Goal: Entertainment & Leisure: Browse casually

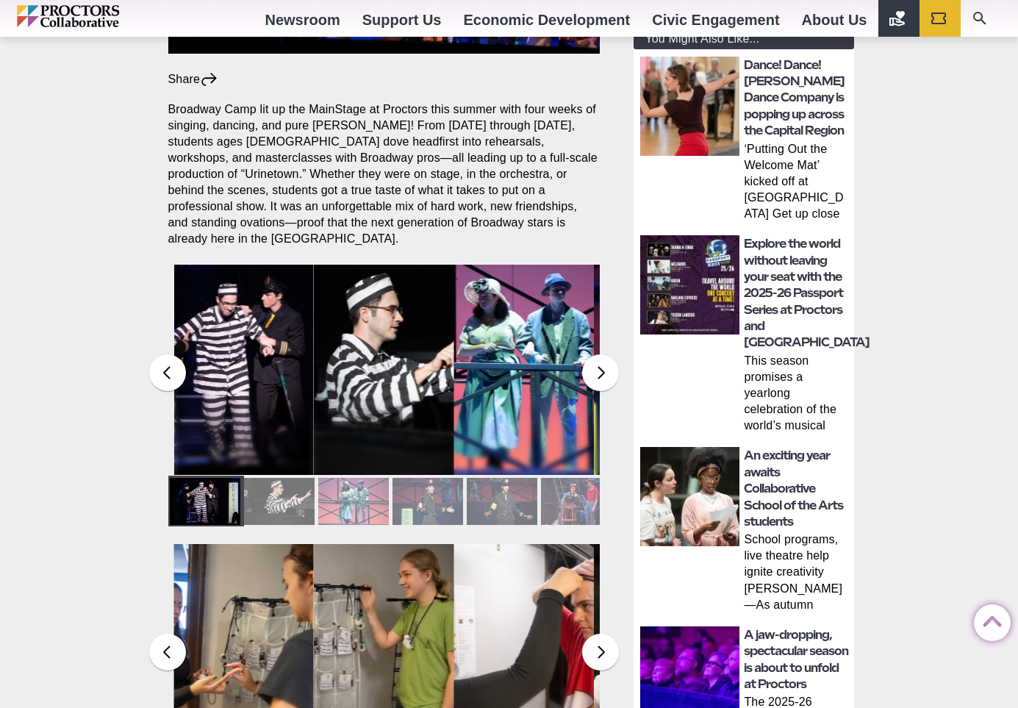
scroll to position [532, 0]
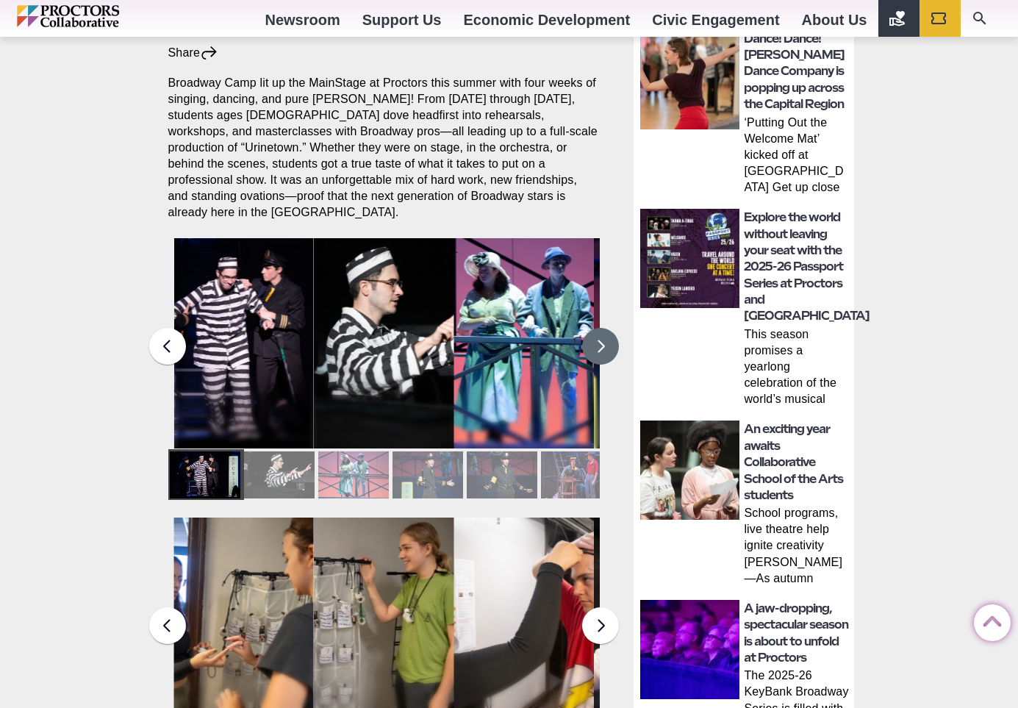
click at [603, 339] on button at bounding box center [600, 346] width 37 height 37
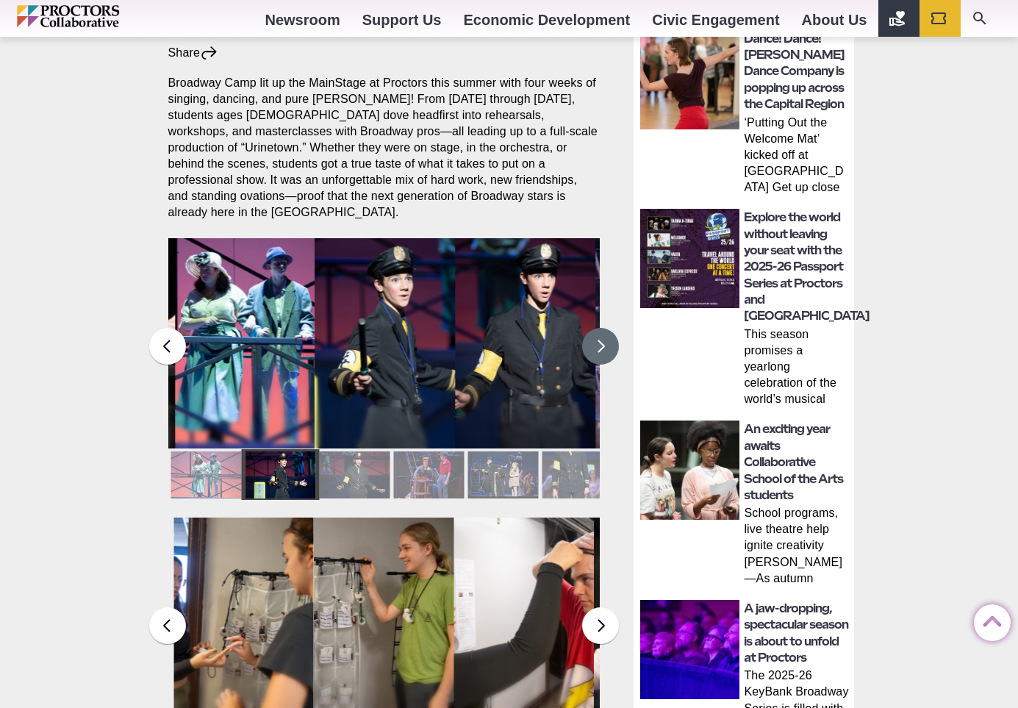
click at [603, 339] on button at bounding box center [600, 346] width 37 height 37
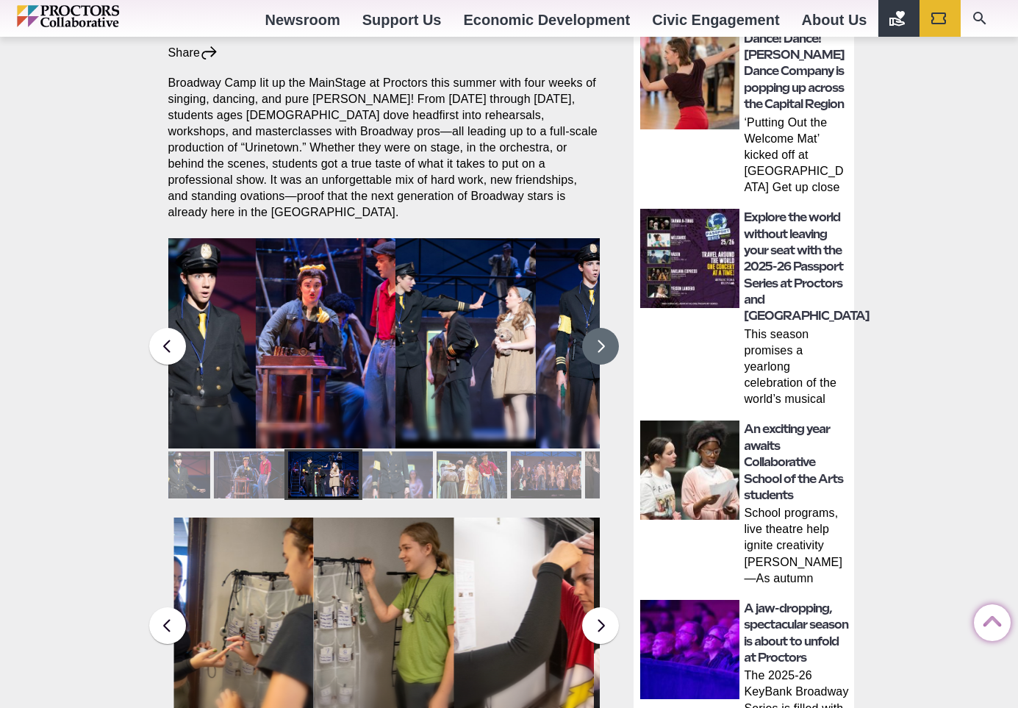
click at [603, 339] on button at bounding box center [600, 346] width 37 height 37
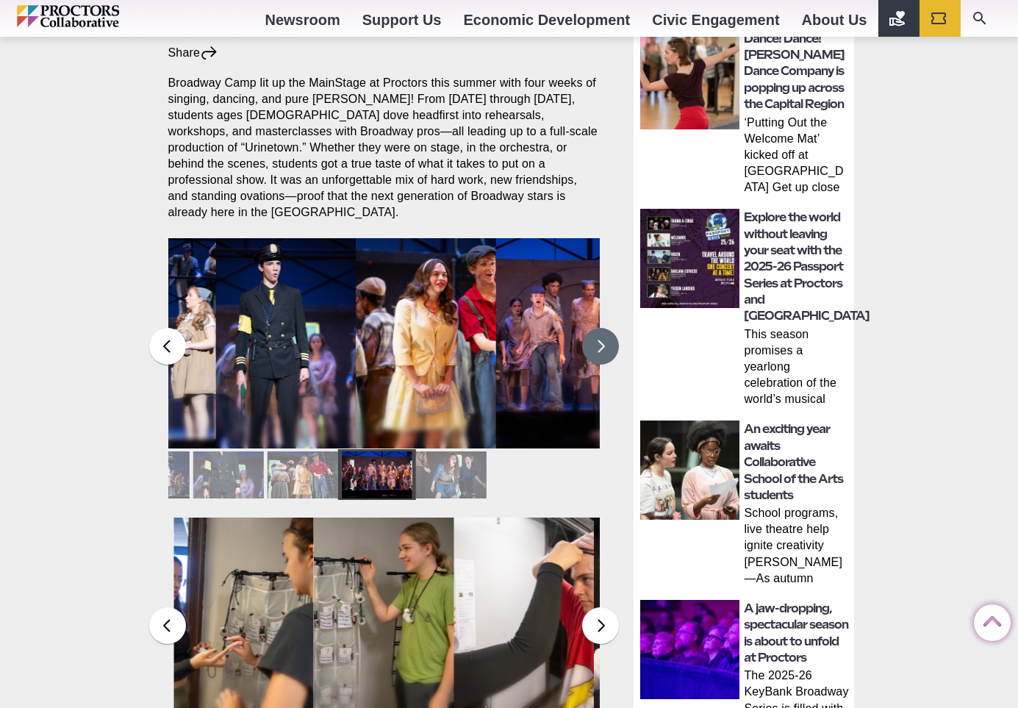
click at [603, 339] on button at bounding box center [600, 346] width 37 height 37
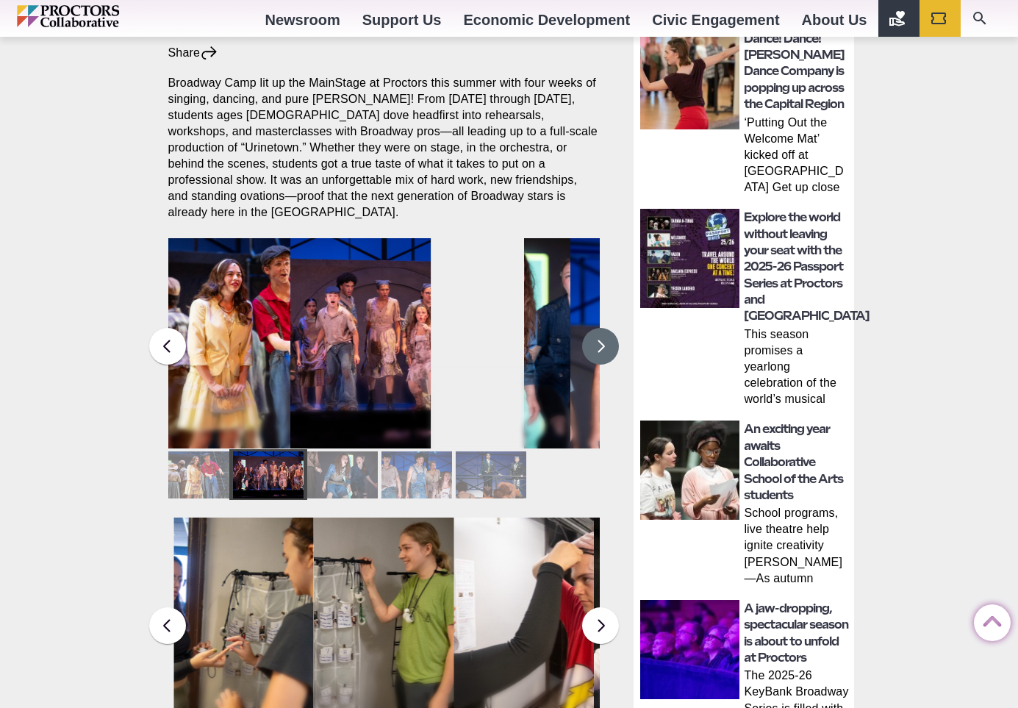
click at [603, 339] on button at bounding box center [600, 346] width 37 height 37
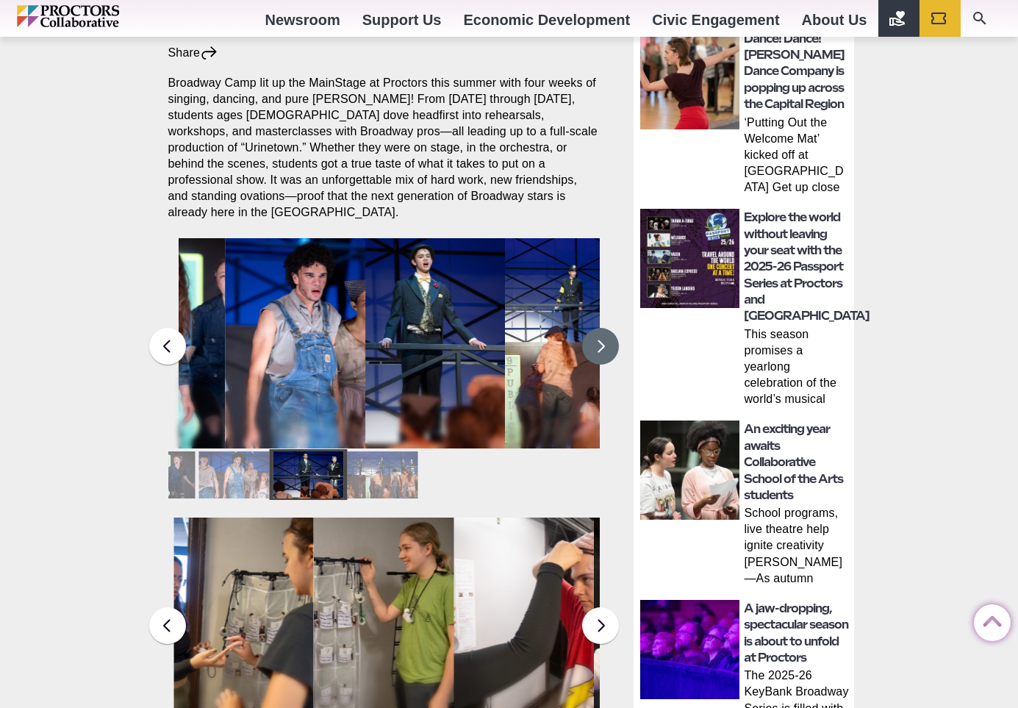
click at [603, 339] on button at bounding box center [600, 346] width 37 height 37
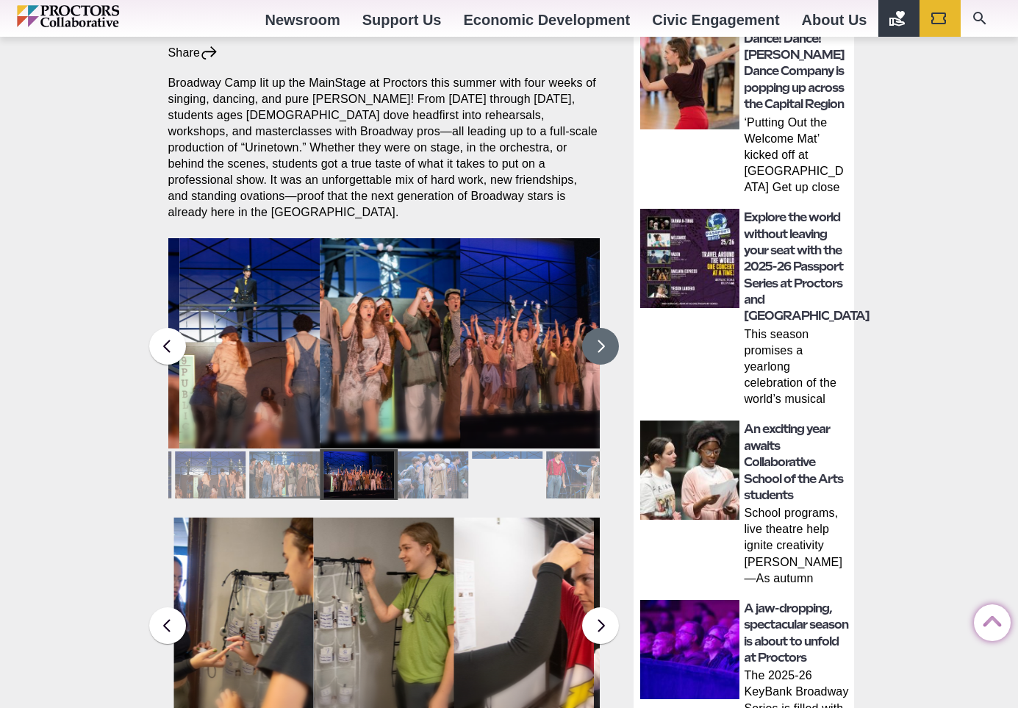
click at [603, 339] on button at bounding box center [600, 346] width 37 height 37
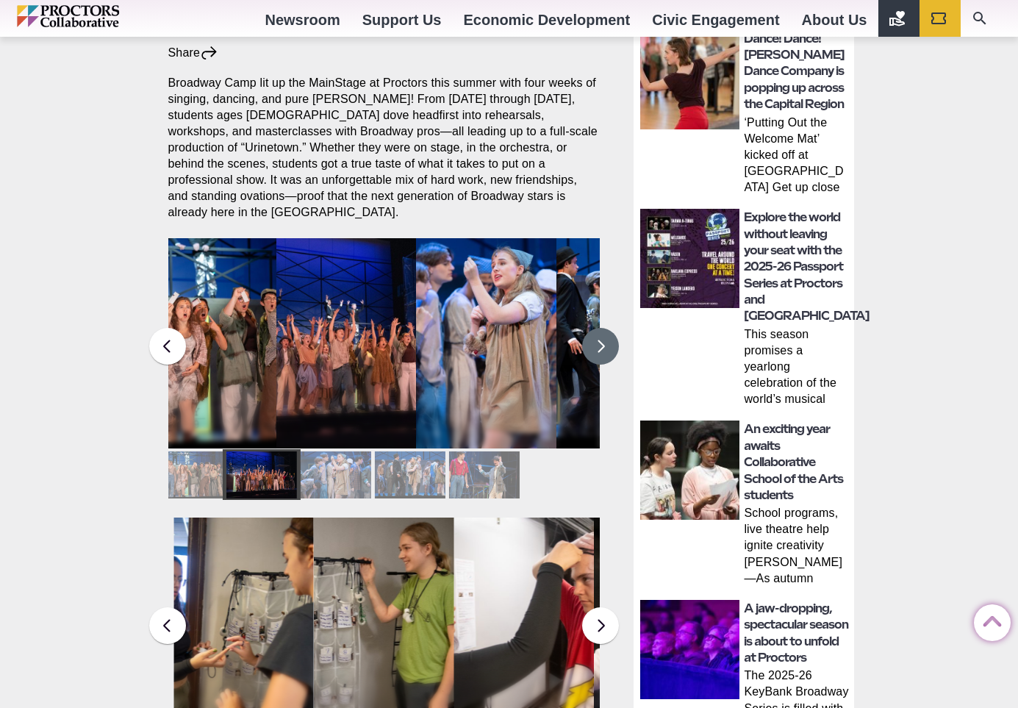
click at [603, 339] on button at bounding box center [600, 346] width 37 height 37
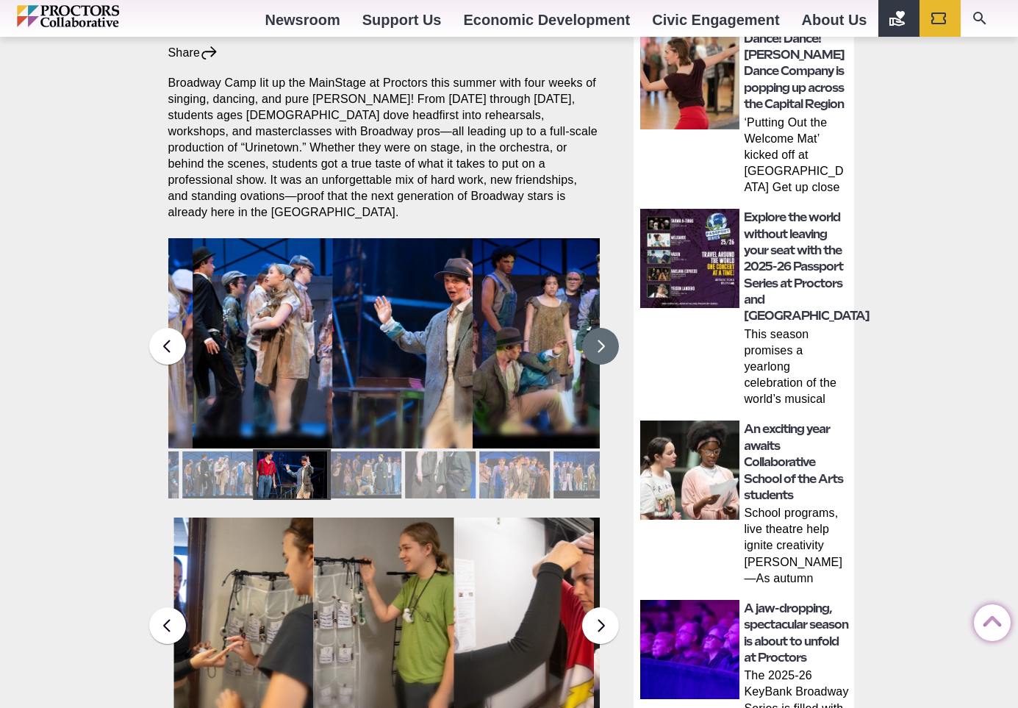
click at [603, 339] on button at bounding box center [600, 346] width 37 height 37
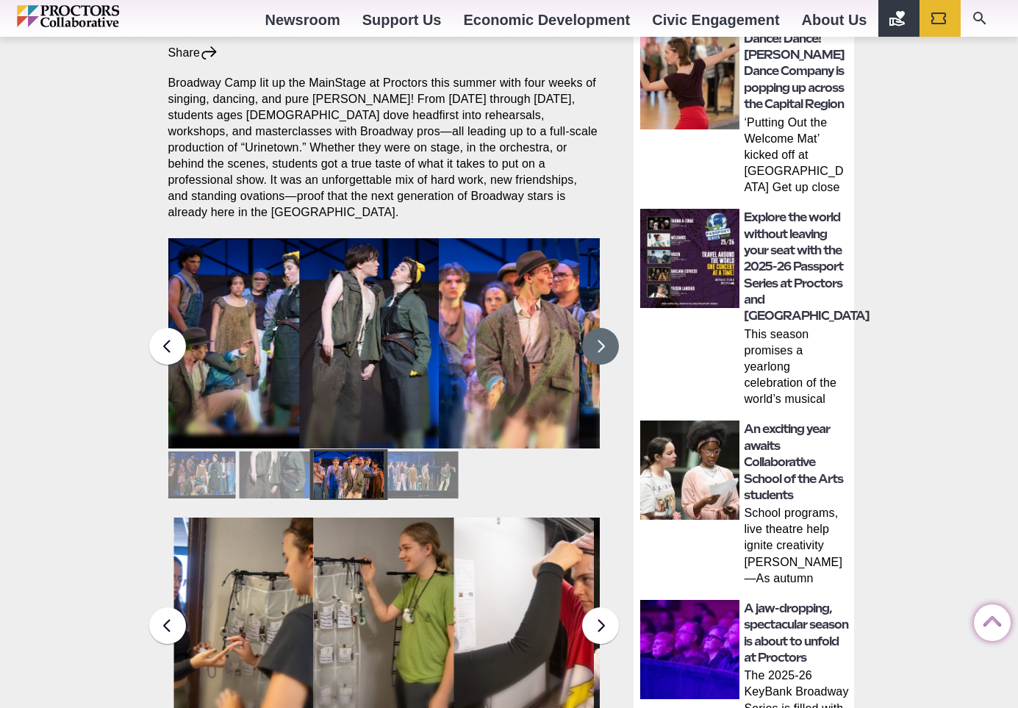
click at [603, 339] on button at bounding box center [600, 346] width 37 height 37
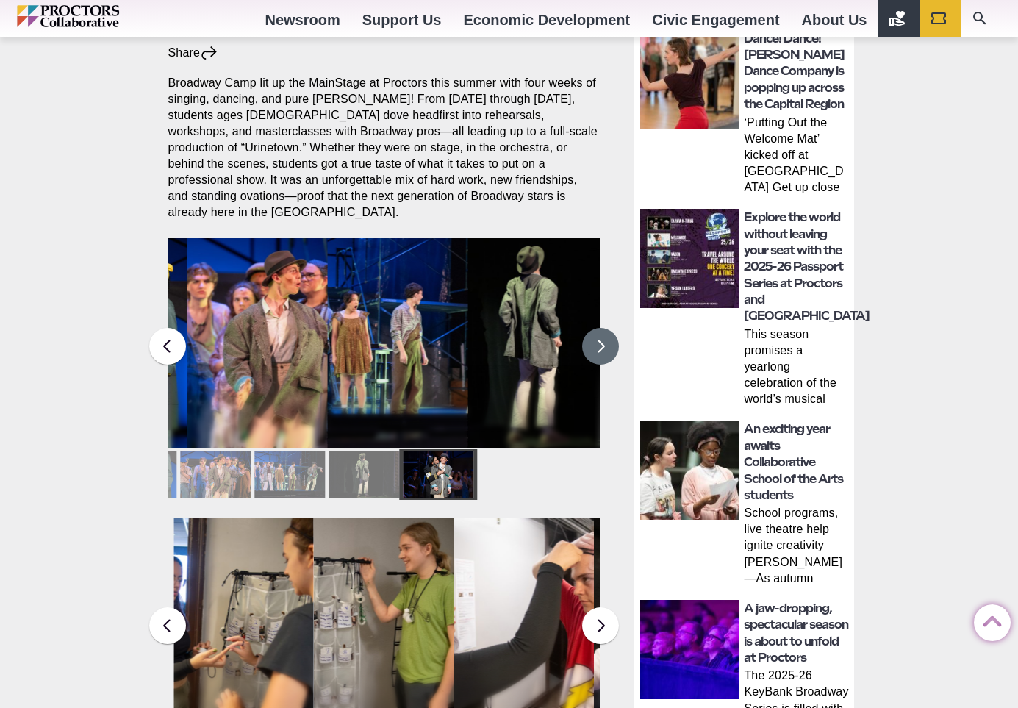
click at [603, 339] on button at bounding box center [600, 346] width 37 height 37
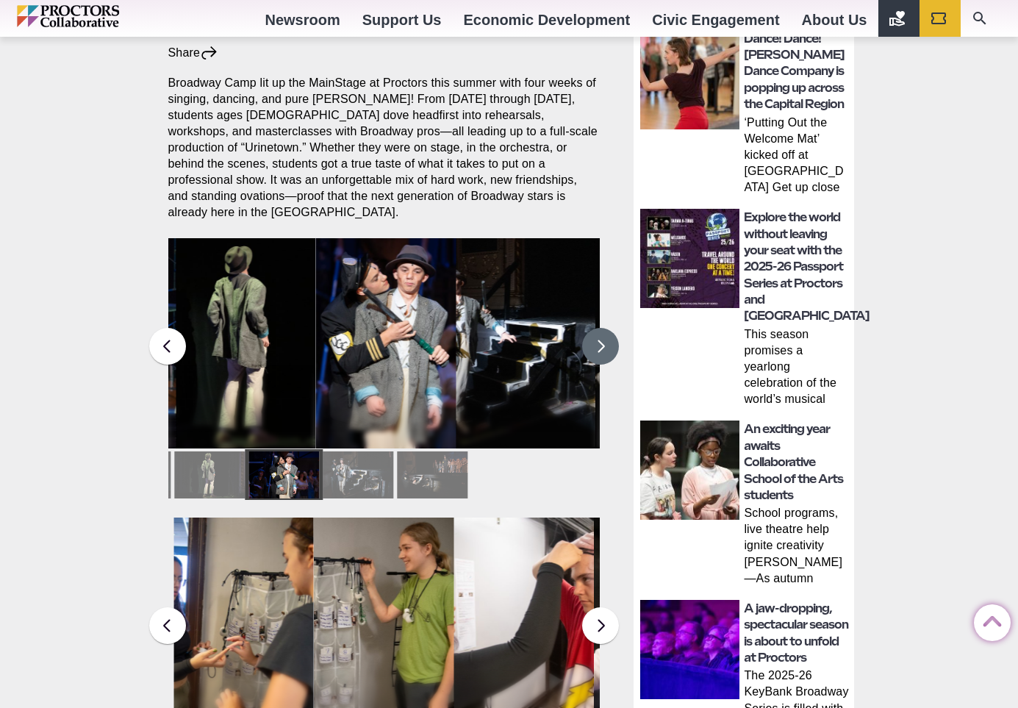
click at [603, 339] on button at bounding box center [600, 346] width 37 height 37
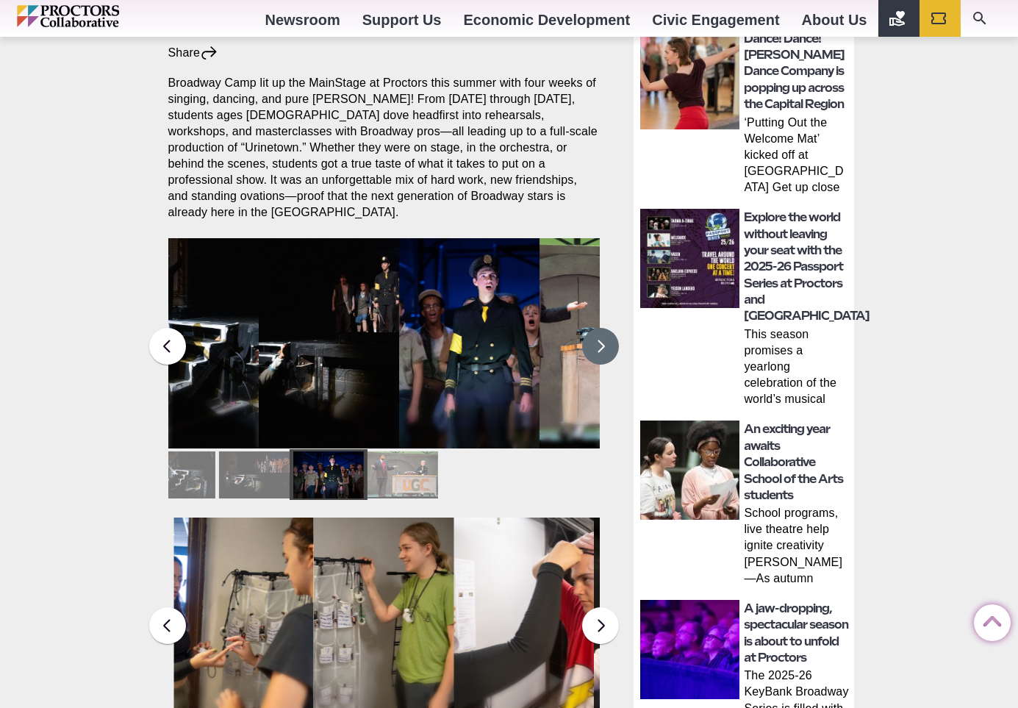
click at [603, 339] on button at bounding box center [600, 346] width 37 height 37
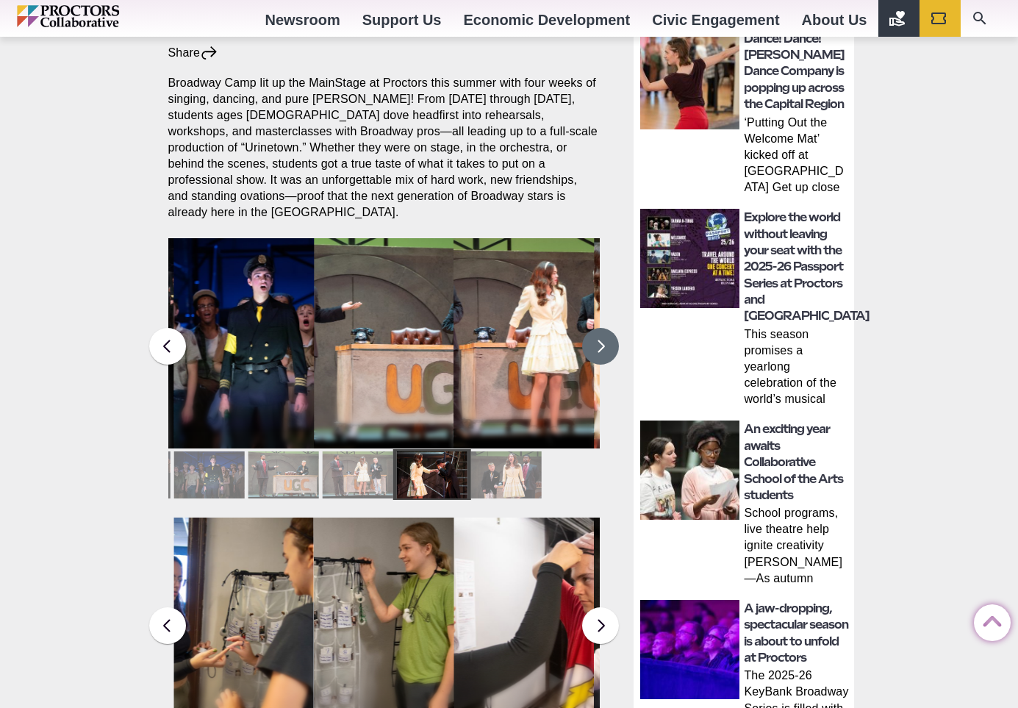
click at [603, 339] on button at bounding box center [600, 346] width 37 height 37
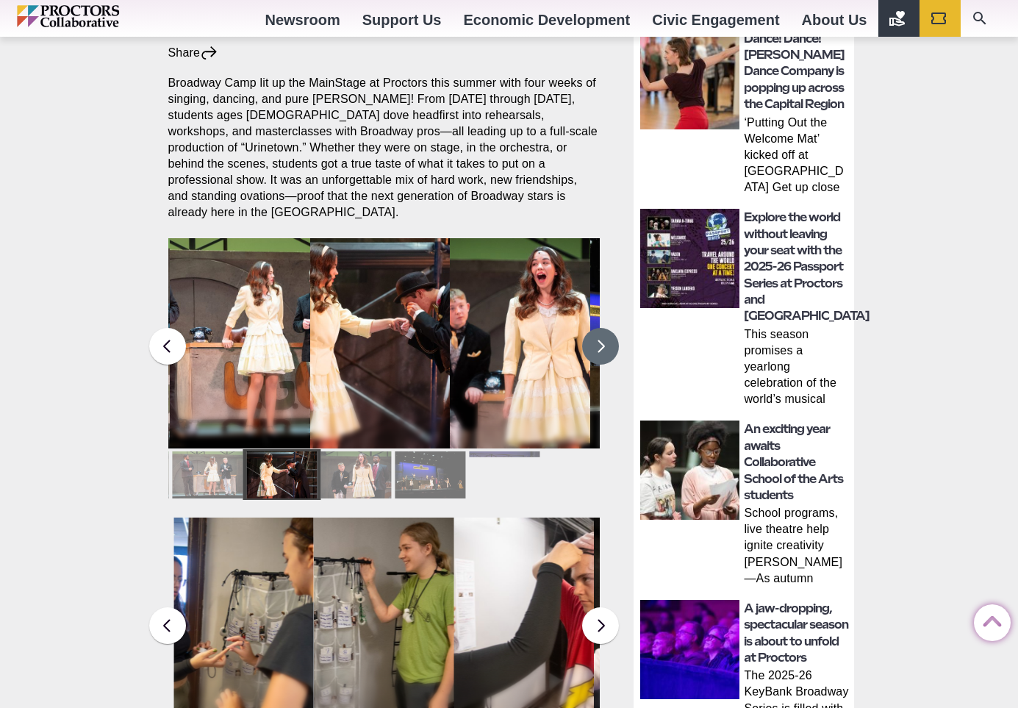
click at [603, 339] on button at bounding box center [600, 346] width 37 height 37
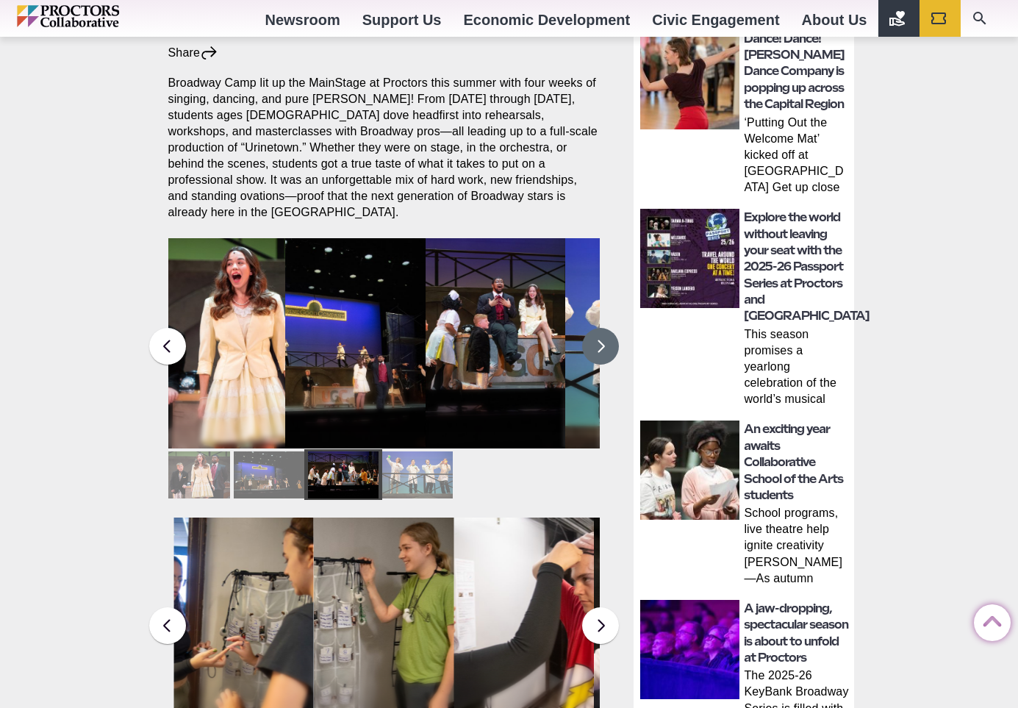
click at [603, 339] on button at bounding box center [600, 346] width 37 height 37
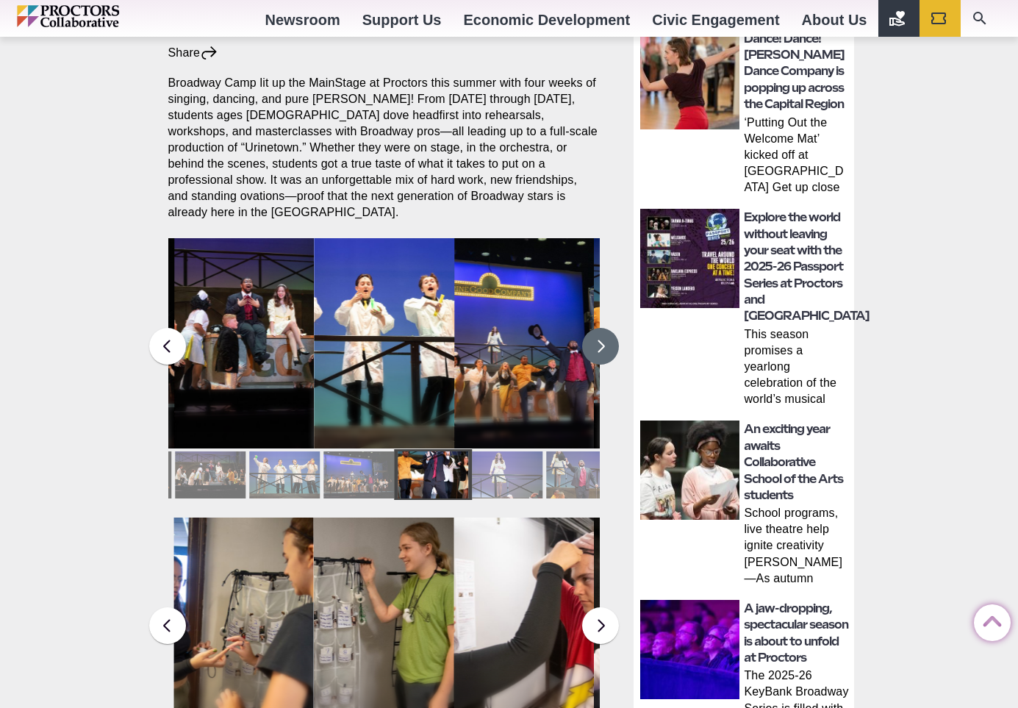
click at [603, 339] on button at bounding box center [600, 346] width 37 height 37
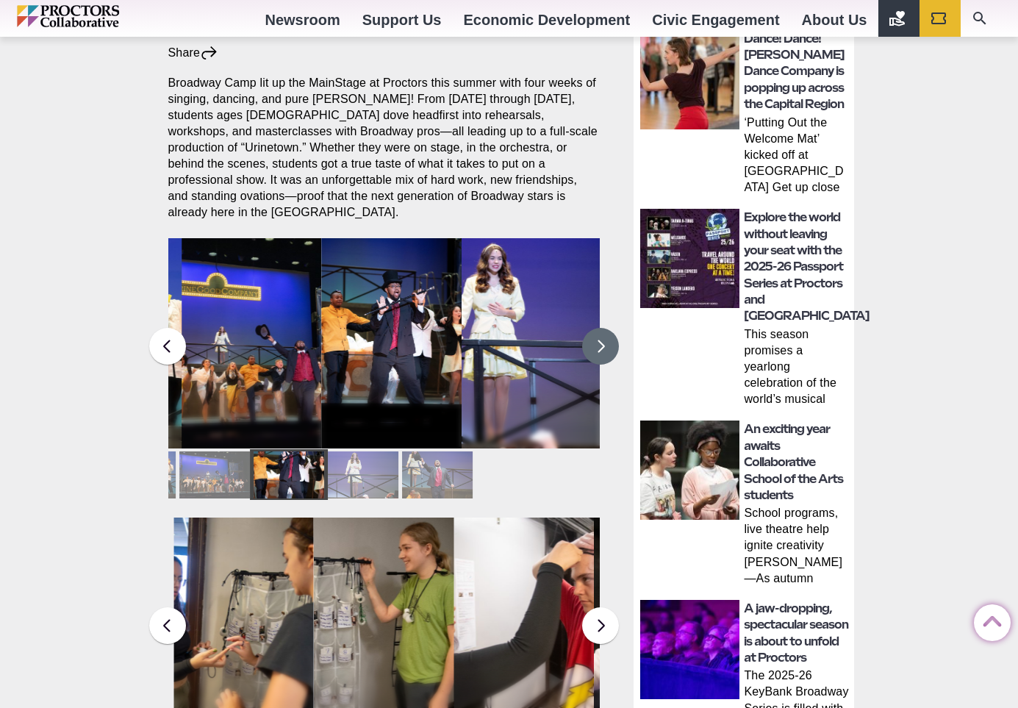
click at [603, 339] on button at bounding box center [600, 346] width 37 height 37
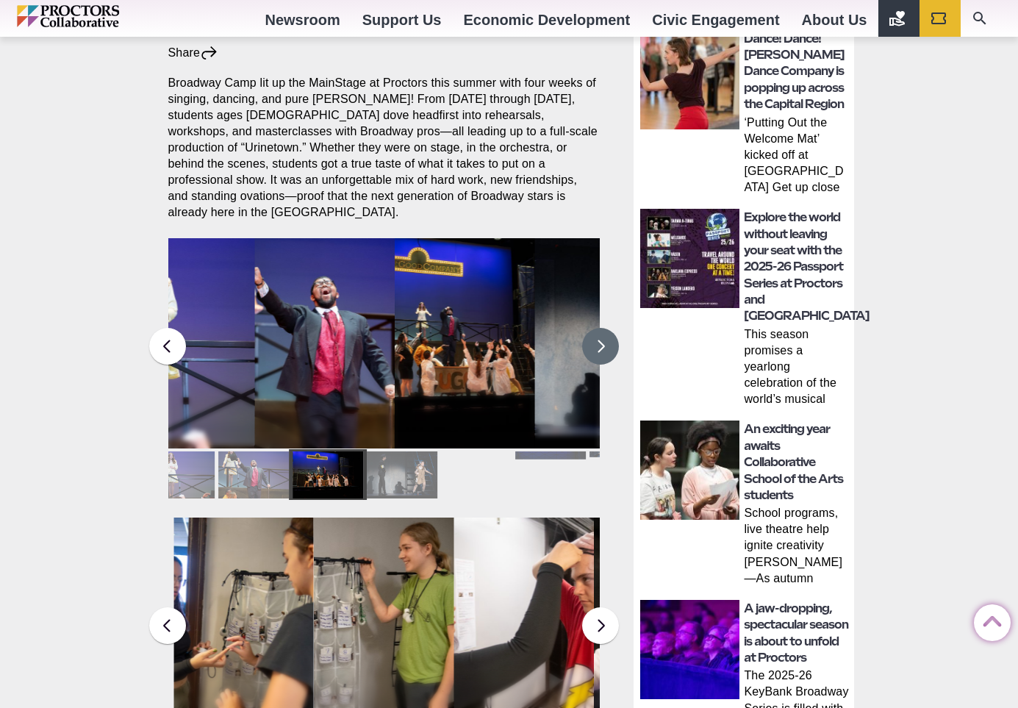
click at [603, 339] on button at bounding box center [600, 346] width 37 height 37
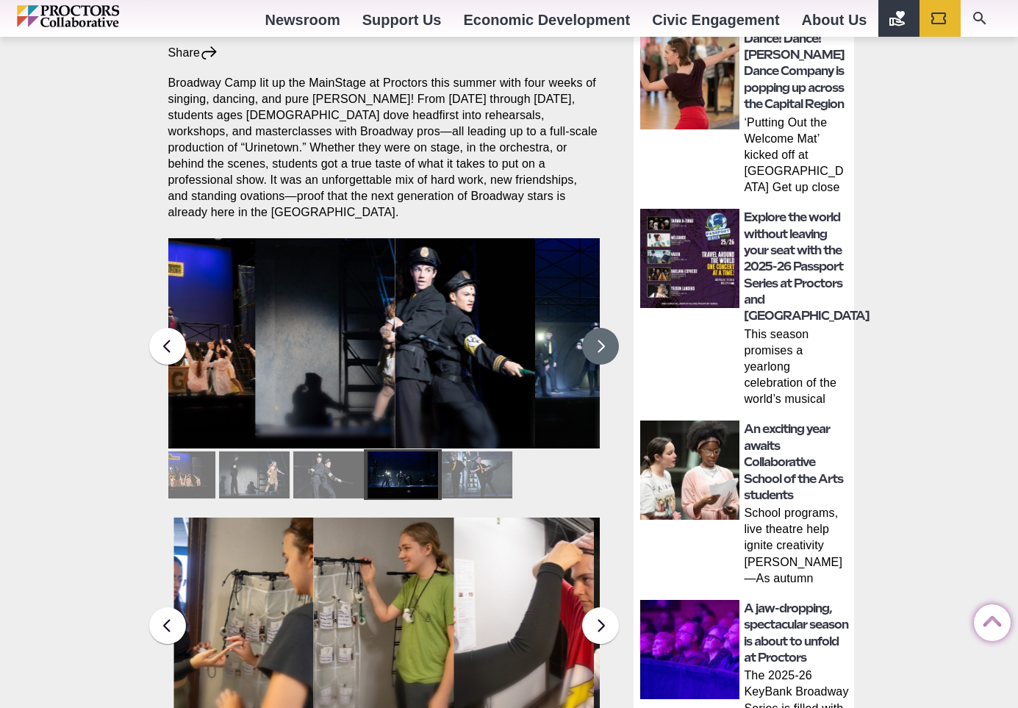
click at [603, 339] on button at bounding box center [600, 346] width 37 height 37
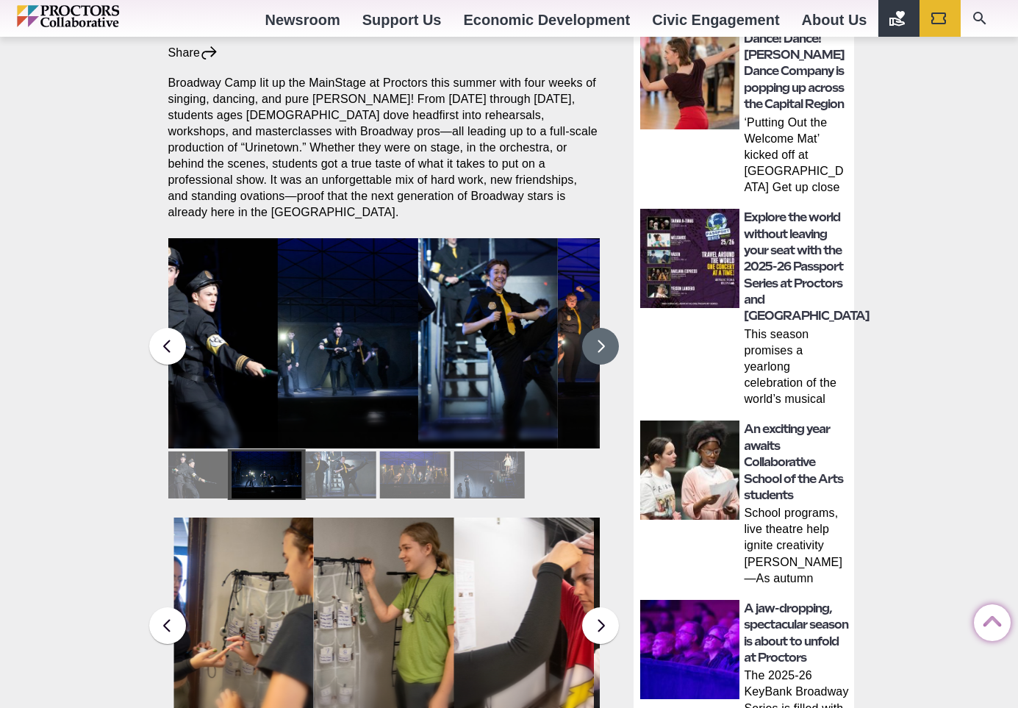
click at [603, 339] on button at bounding box center [600, 346] width 37 height 37
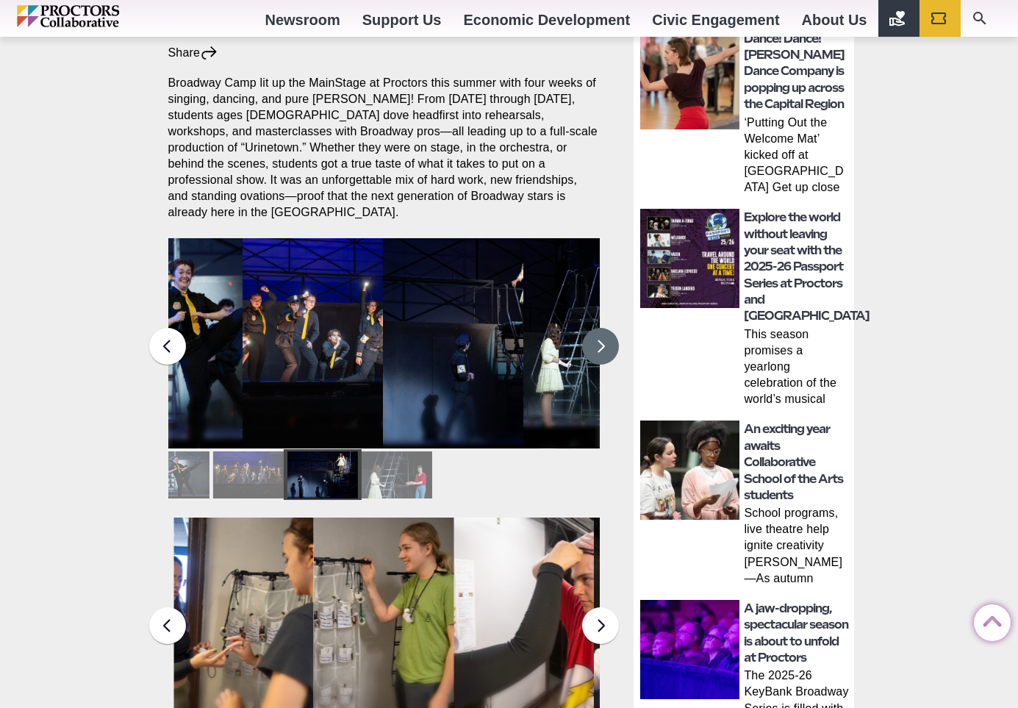
click at [603, 339] on button at bounding box center [600, 346] width 37 height 37
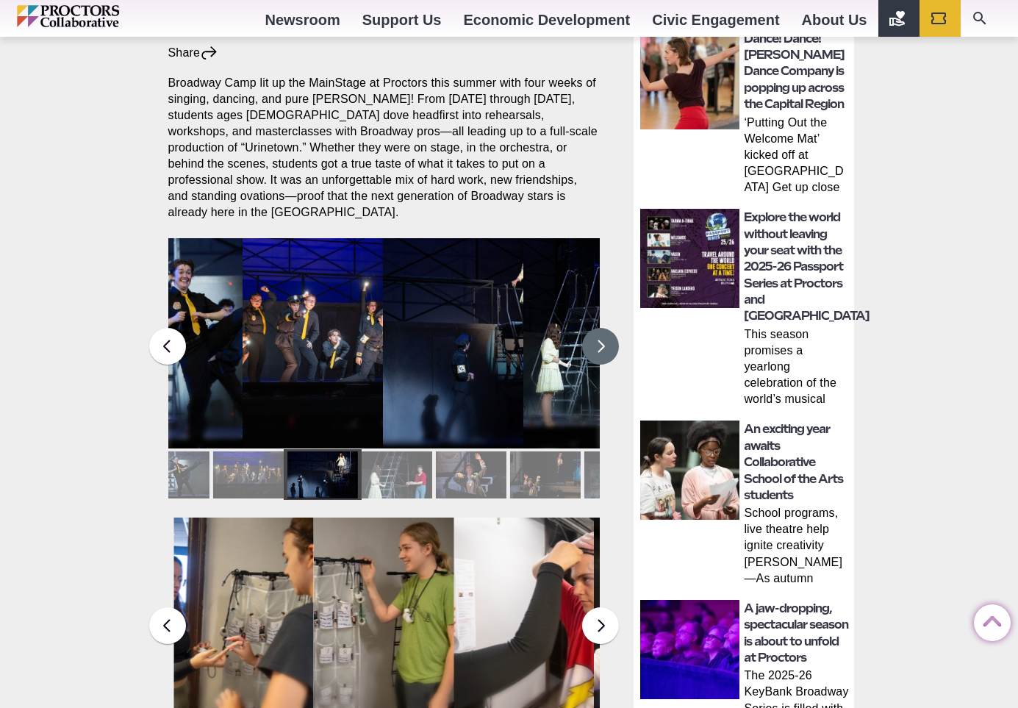
click at [603, 339] on button at bounding box center [600, 346] width 37 height 37
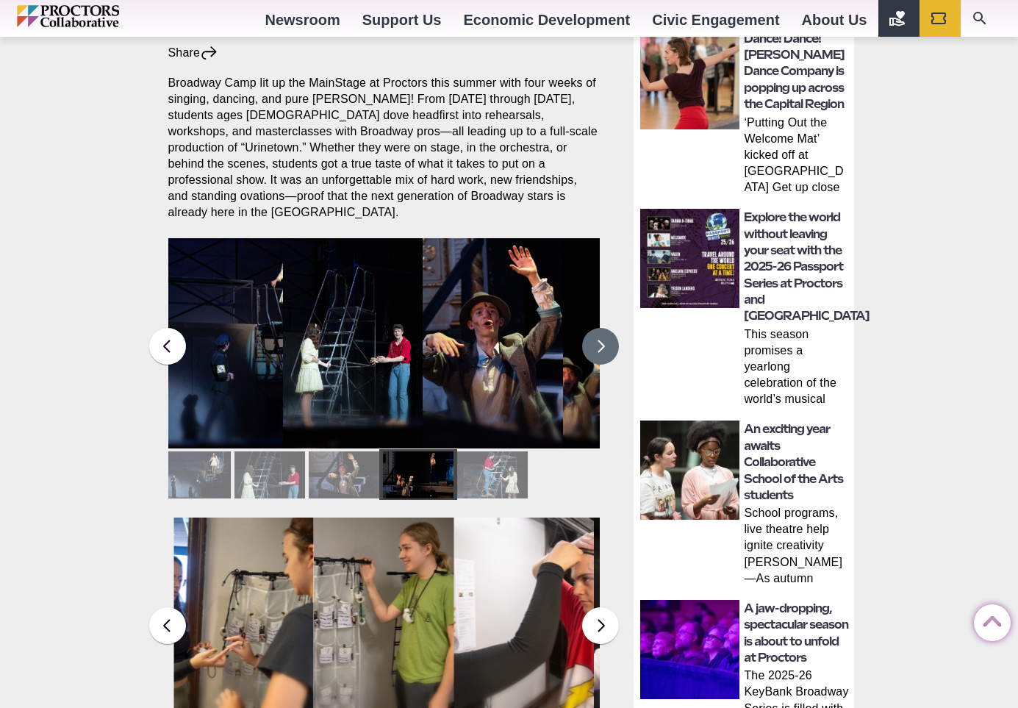
click at [603, 339] on button at bounding box center [600, 346] width 37 height 37
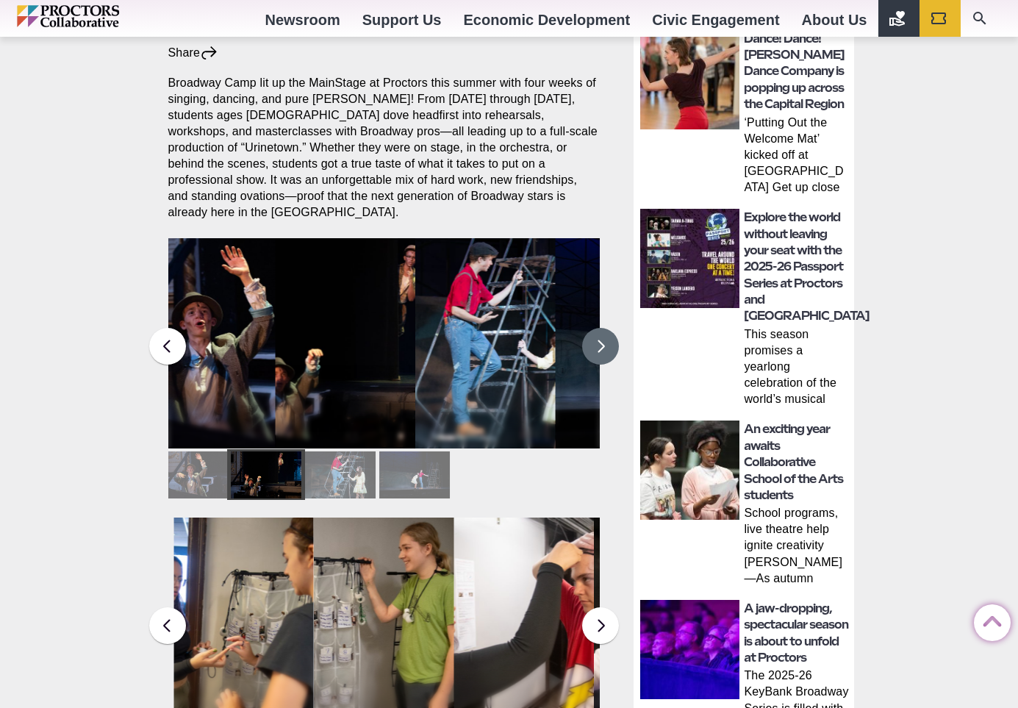
click at [603, 339] on button at bounding box center [600, 346] width 37 height 37
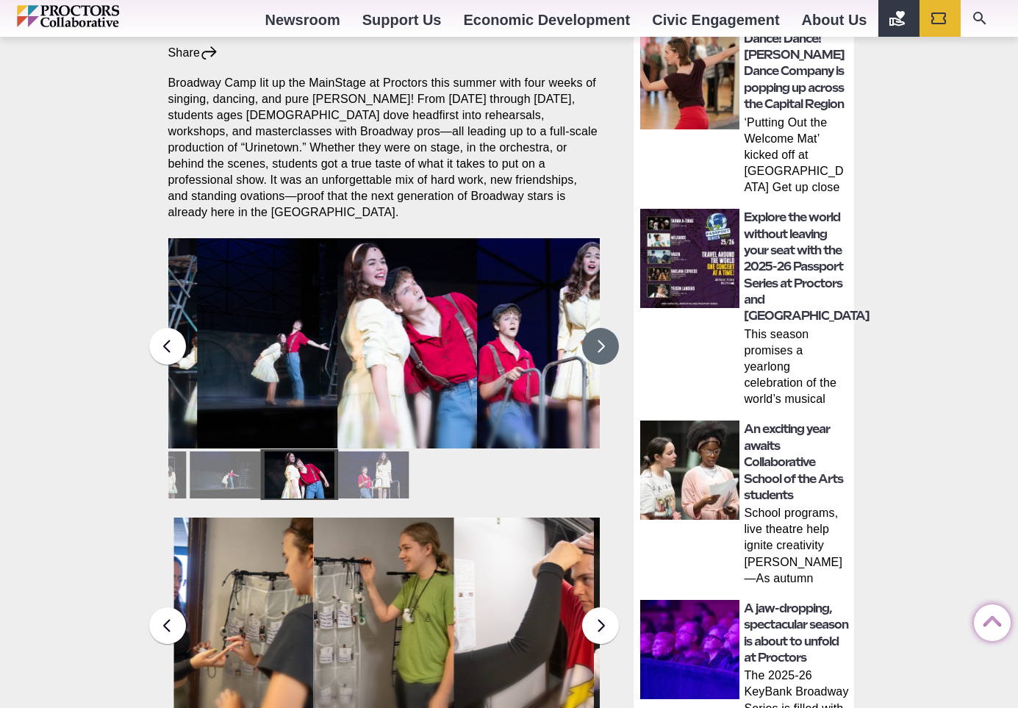
click at [603, 339] on button at bounding box center [600, 346] width 37 height 37
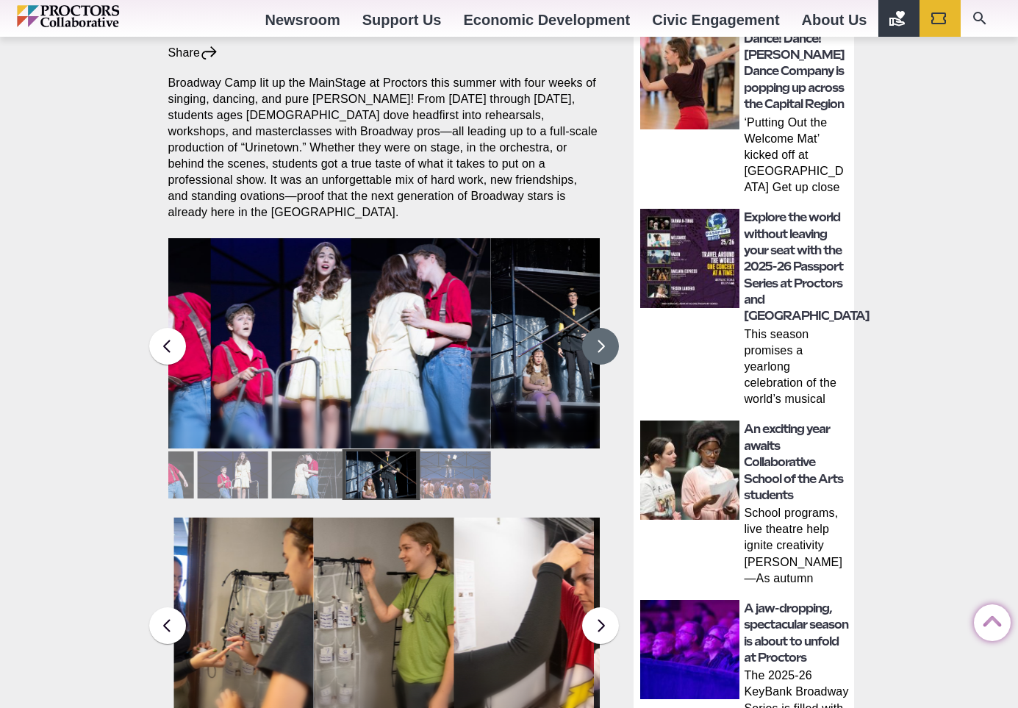
click at [603, 339] on button at bounding box center [600, 346] width 37 height 37
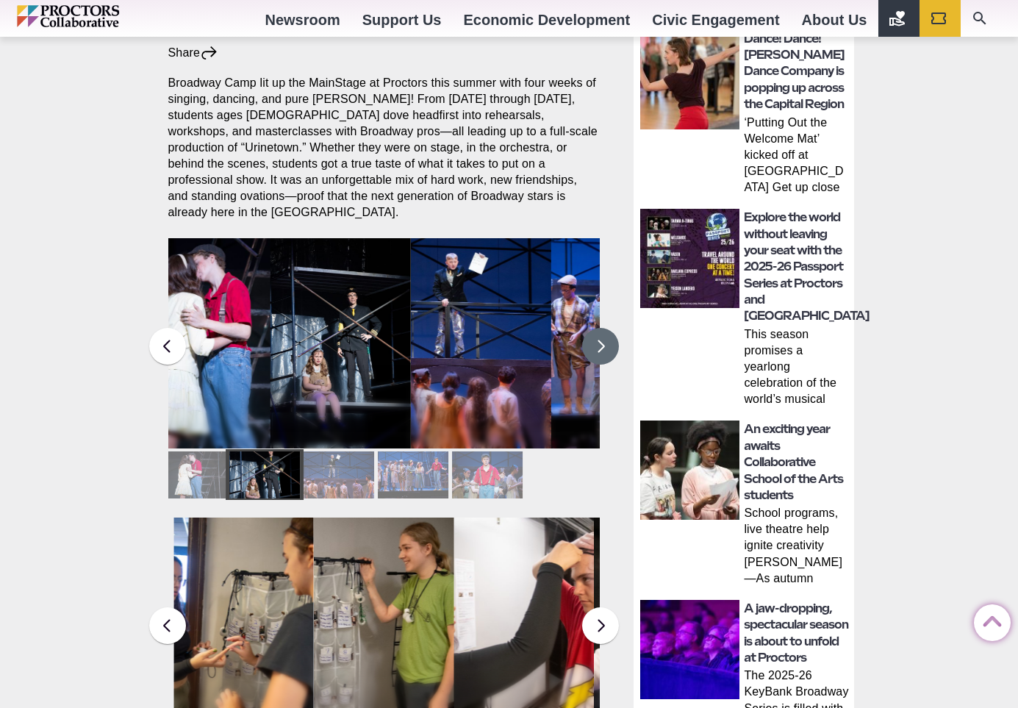
click at [603, 339] on button at bounding box center [600, 346] width 37 height 37
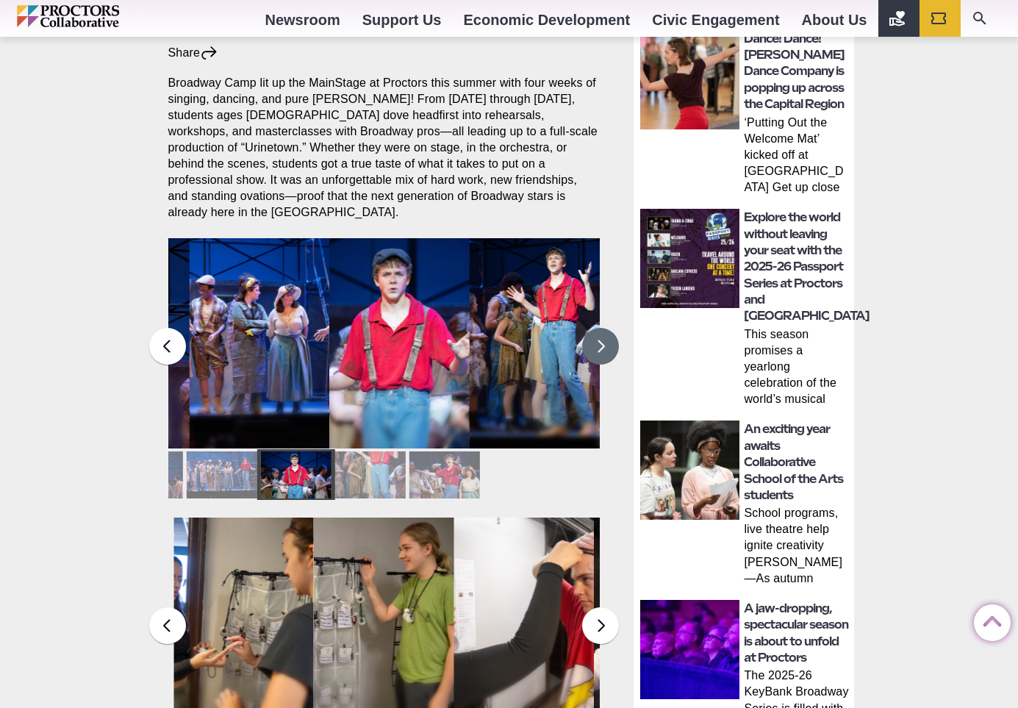
click at [603, 339] on button at bounding box center [600, 346] width 37 height 37
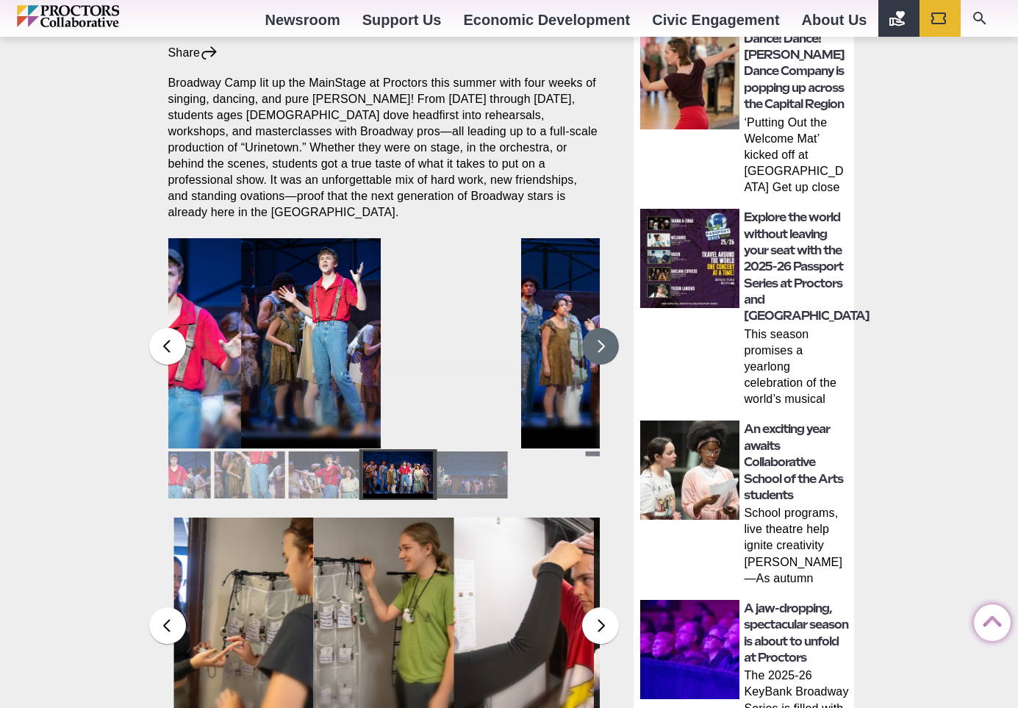
click at [603, 339] on button at bounding box center [600, 346] width 37 height 37
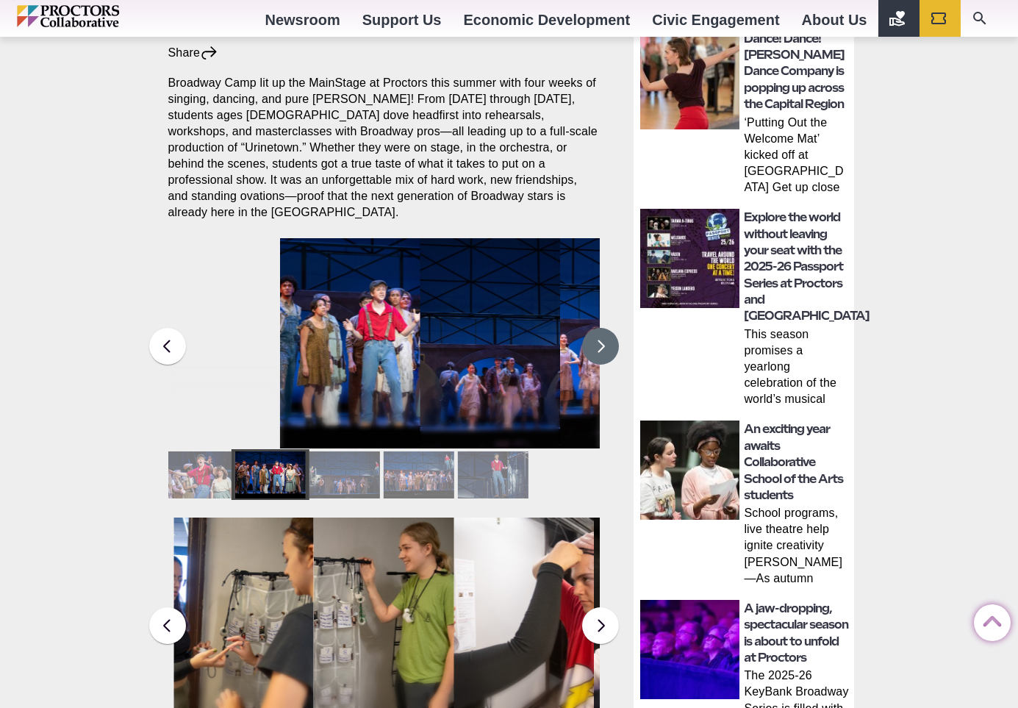
click at [603, 339] on button at bounding box center [600, 346] width 37 height 37
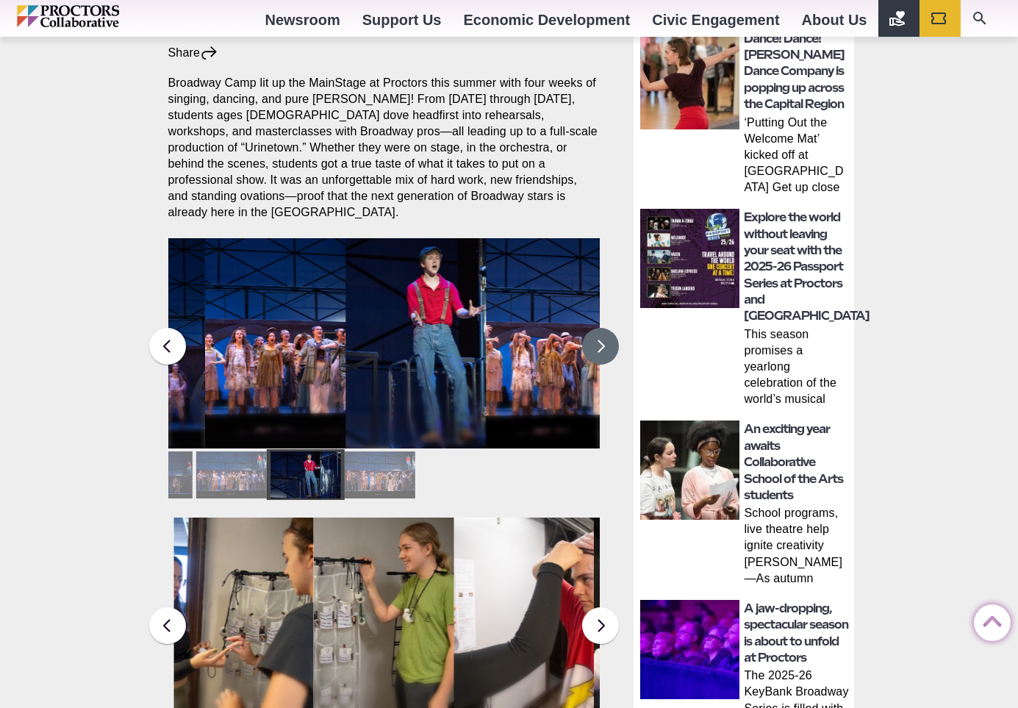
click at [603, 339] on button at bounding box center [600, 346] width 37 height 37
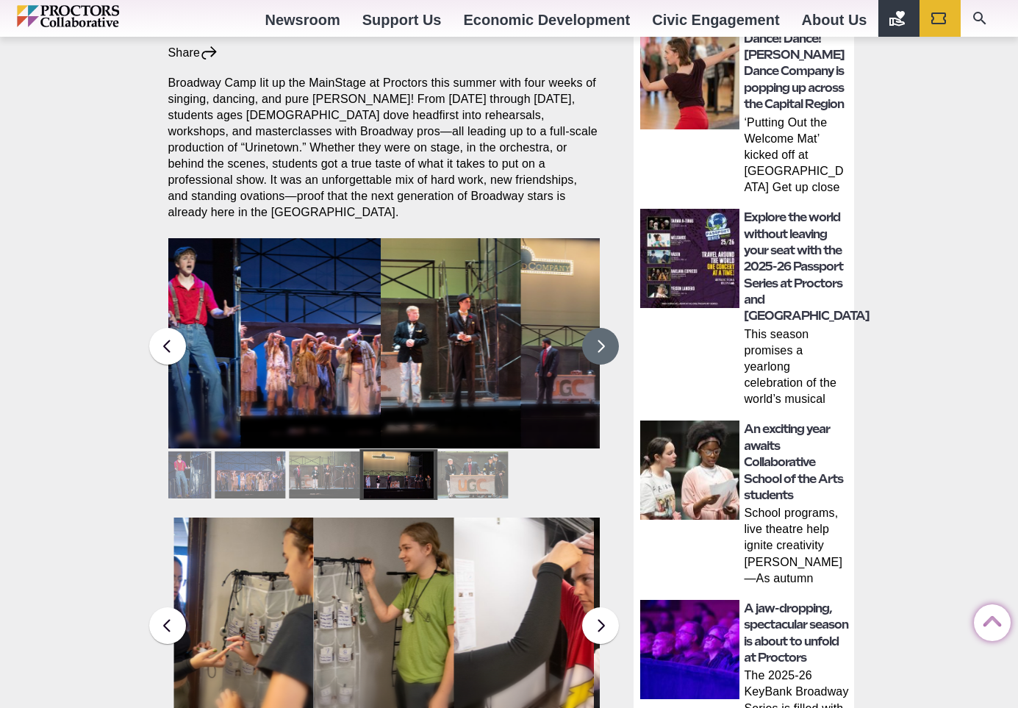
click at [603, 339] on button at bounding box center [600, 346] width 37 height 37
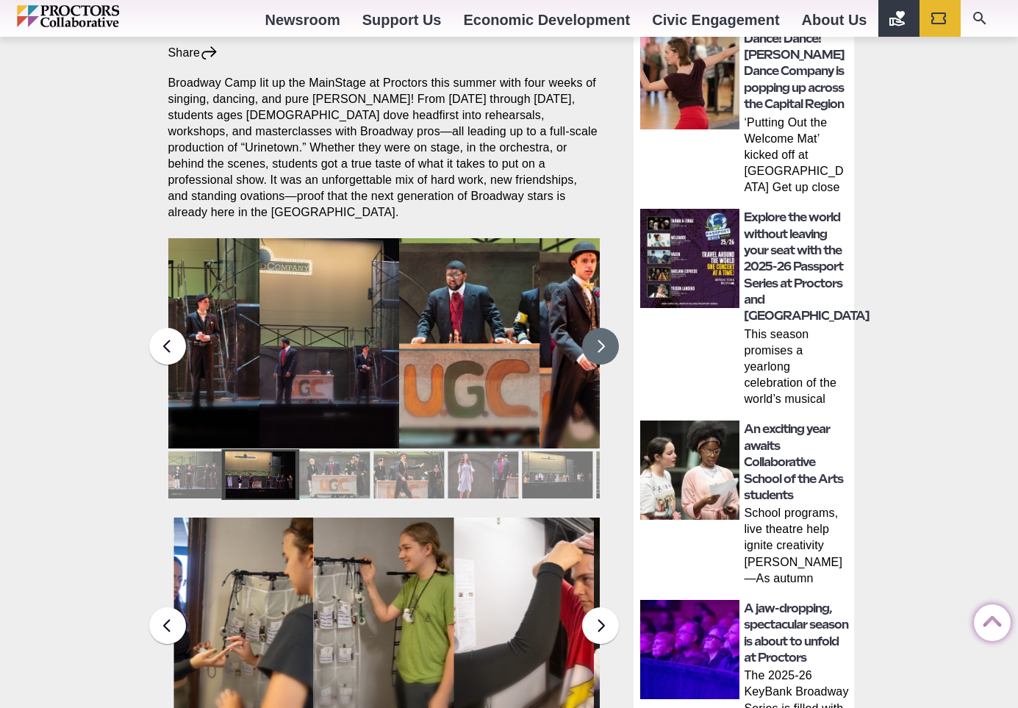
click at [603, 339] on button at bounding box center [600, 346] width 37 height 37
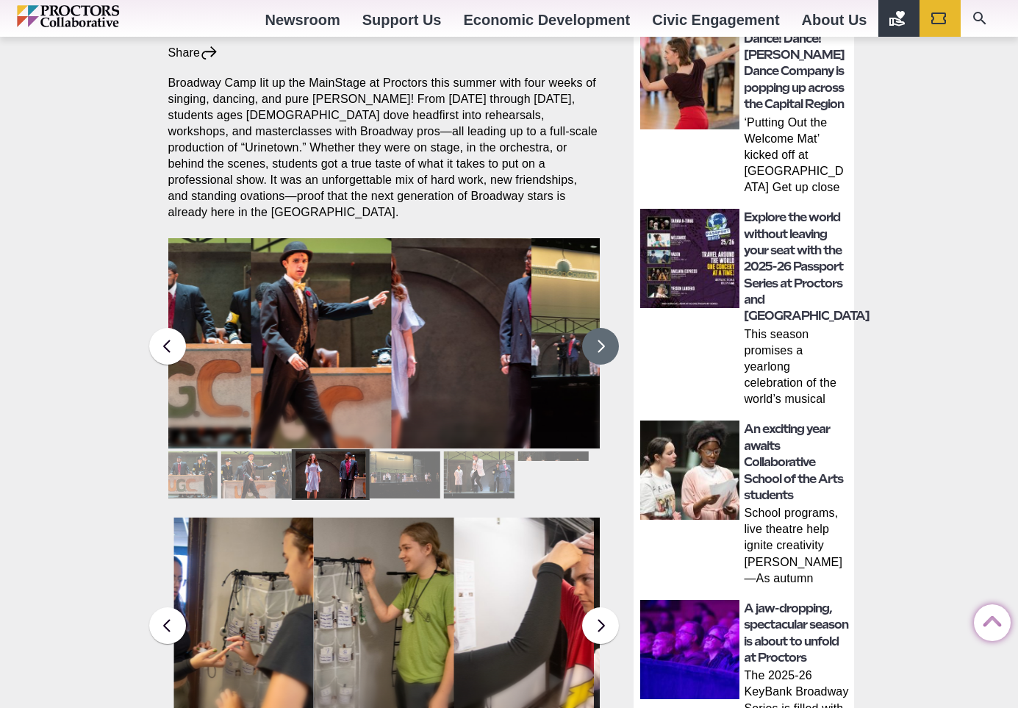
click at [603, 339] on button at bounding box center [600, 346] width 37 height 37
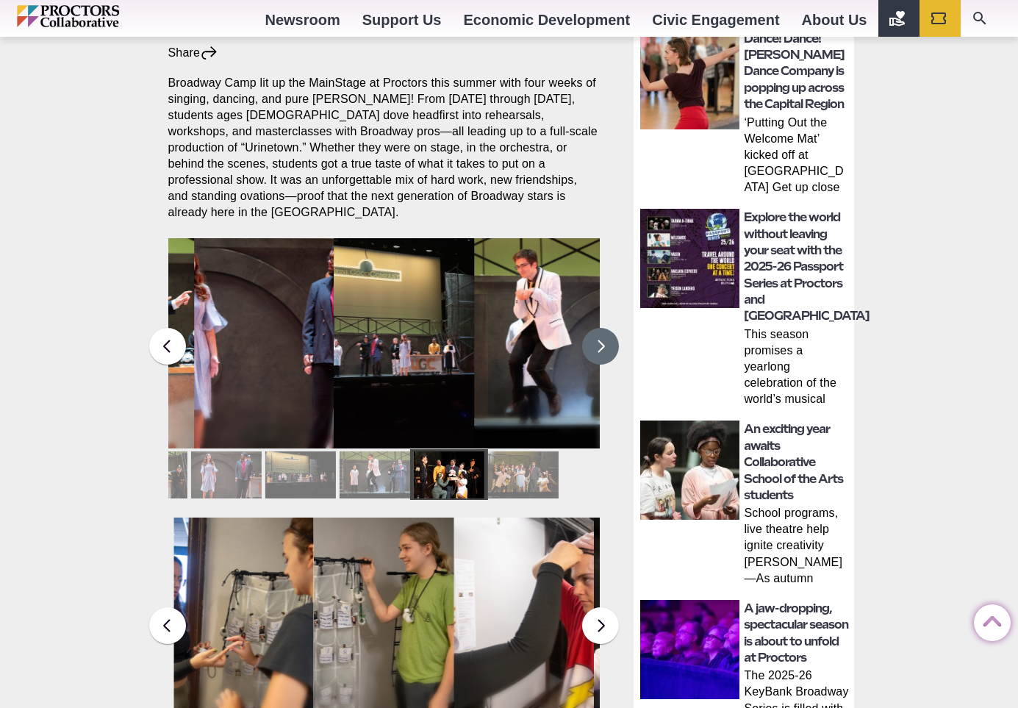
click at [603, 339] on button at bounding box center [600, 346] width 37 height 37
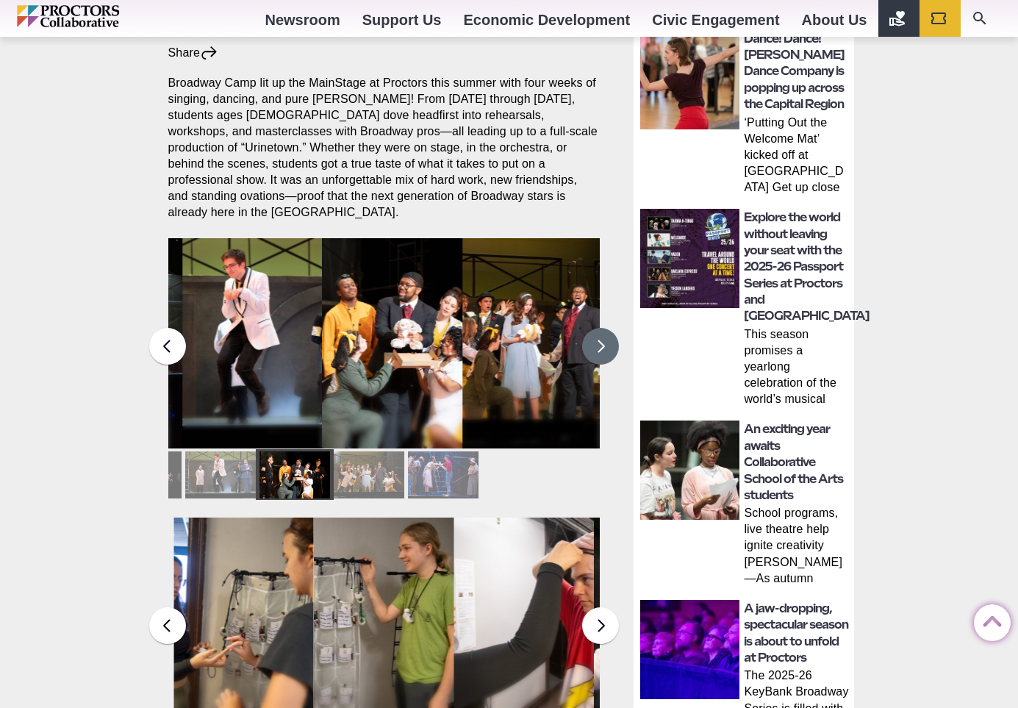
click at [603, 339] on button at bounding box center [600, 346] width 37 height 37
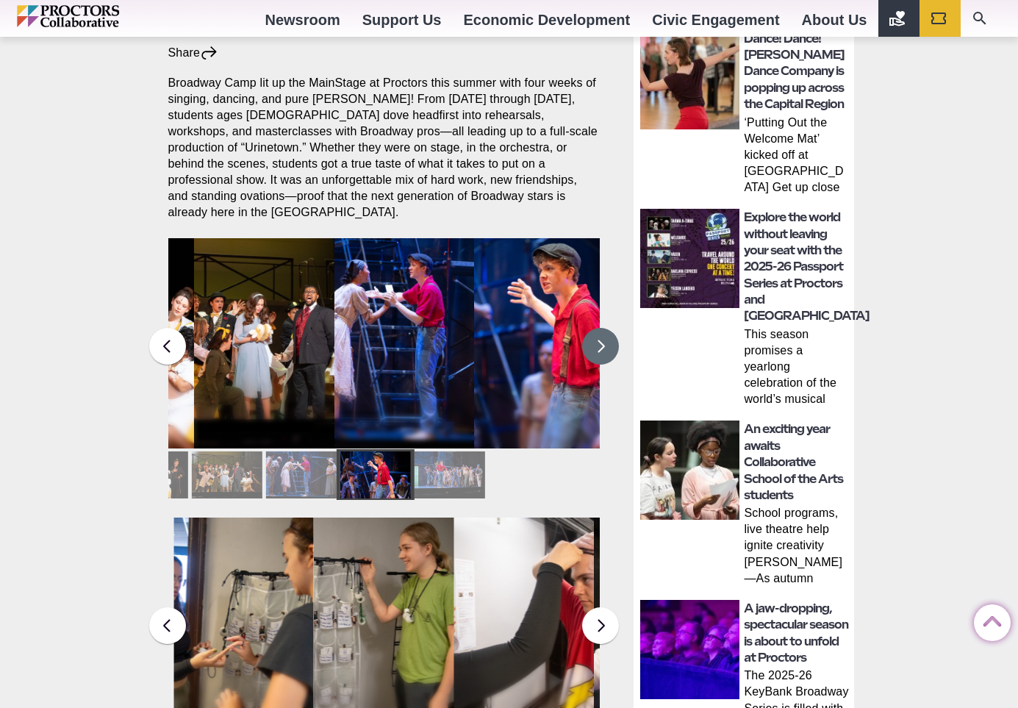
click at [603, 339] on button at bounding box center [600, 346] width 37 height 37
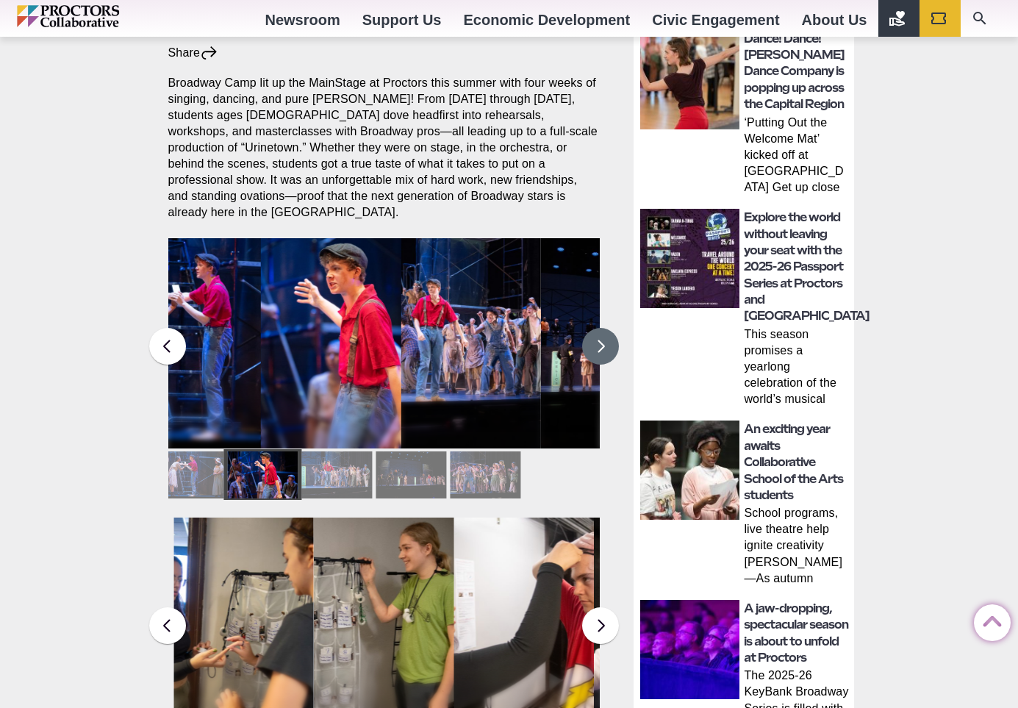
click at [603, 339] on button at bounding box center [600, 346] width 37 height 37
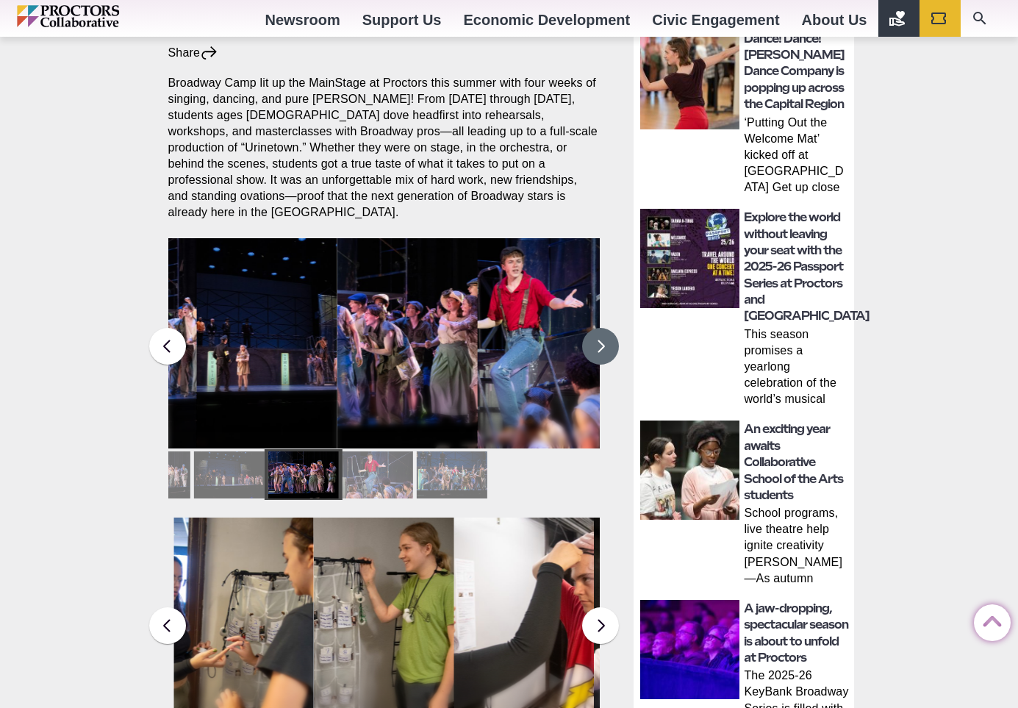
click at [603, 339] on button at bounding box center [600, 346] width 37 height 37
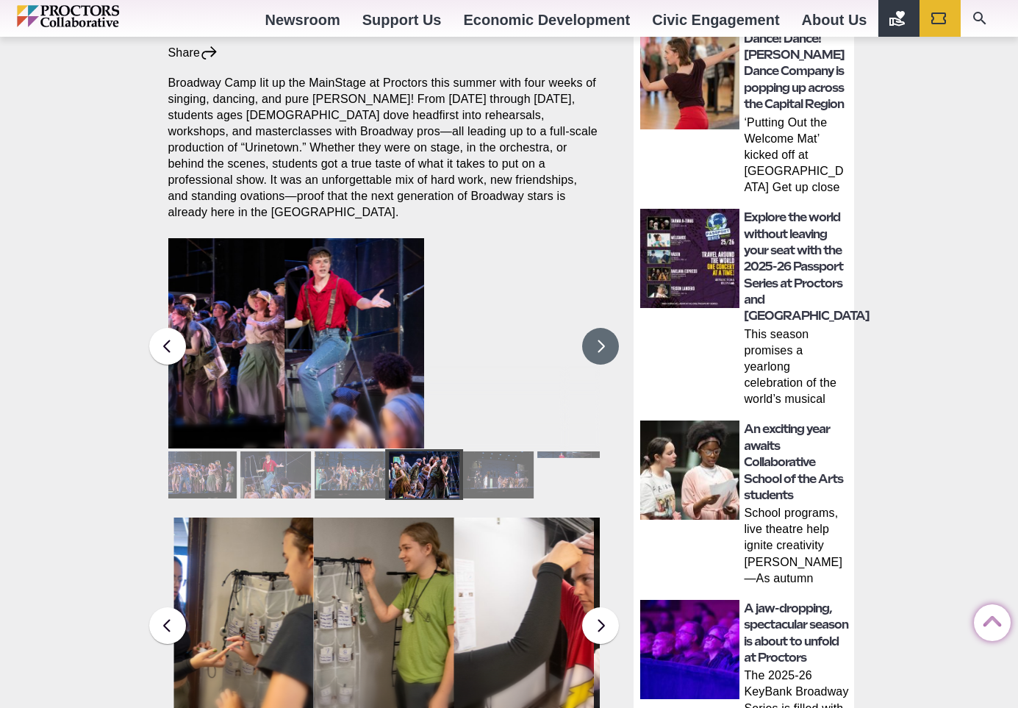
click at [603, 339] on button at bounding box center [600, 346] width 37 height 37
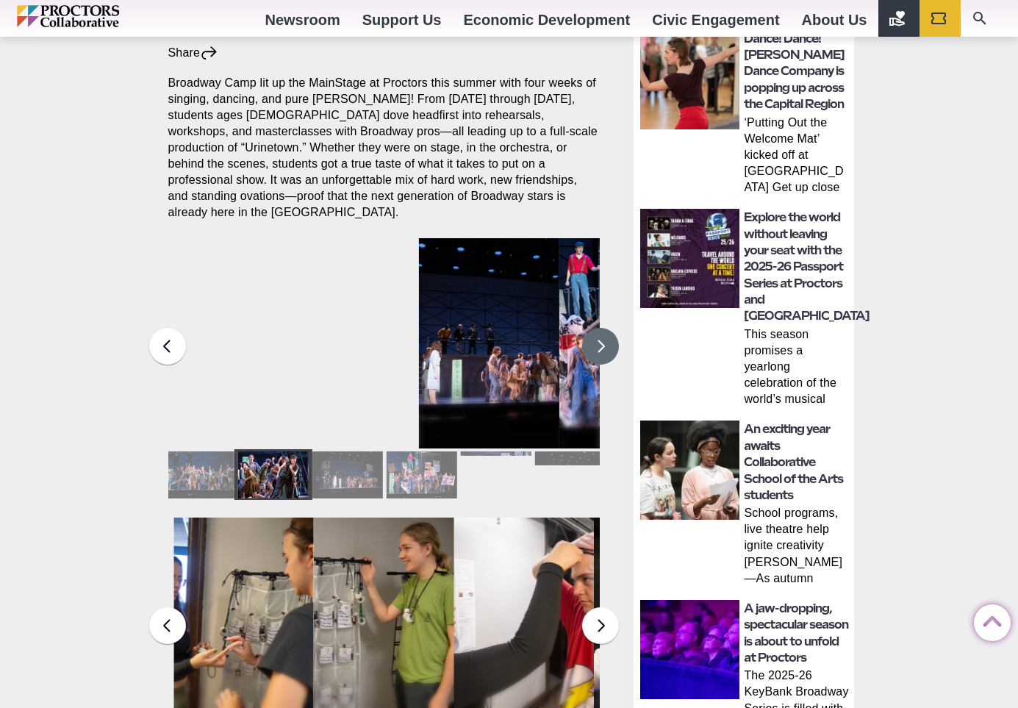
click at [603, 339] on button at bounding box center [600, 346] width 37 height 37
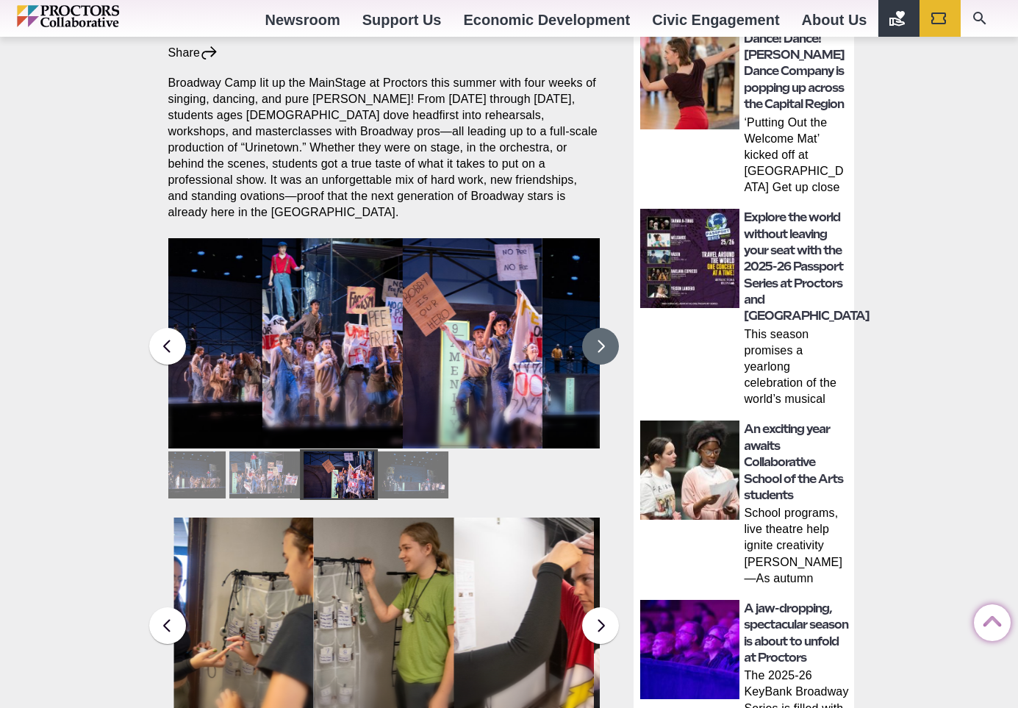
click at [603, 339] on button at bounding box center [600, 346] width 37 height 37
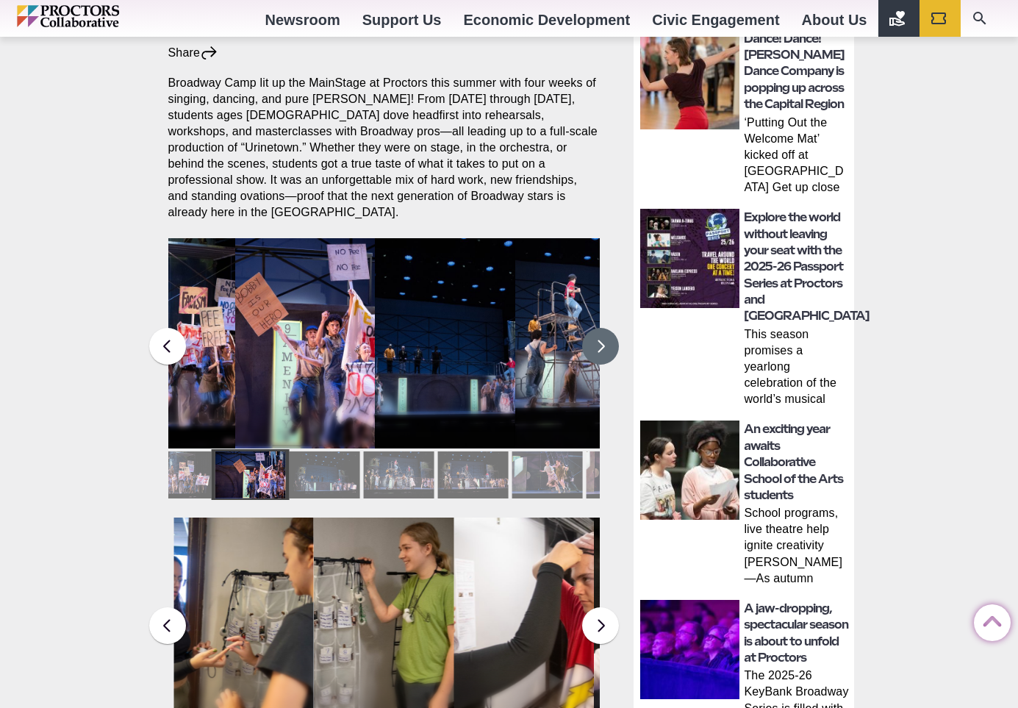
click at [603, 339] on button at bounding box center [600, 346] width 37 height 37
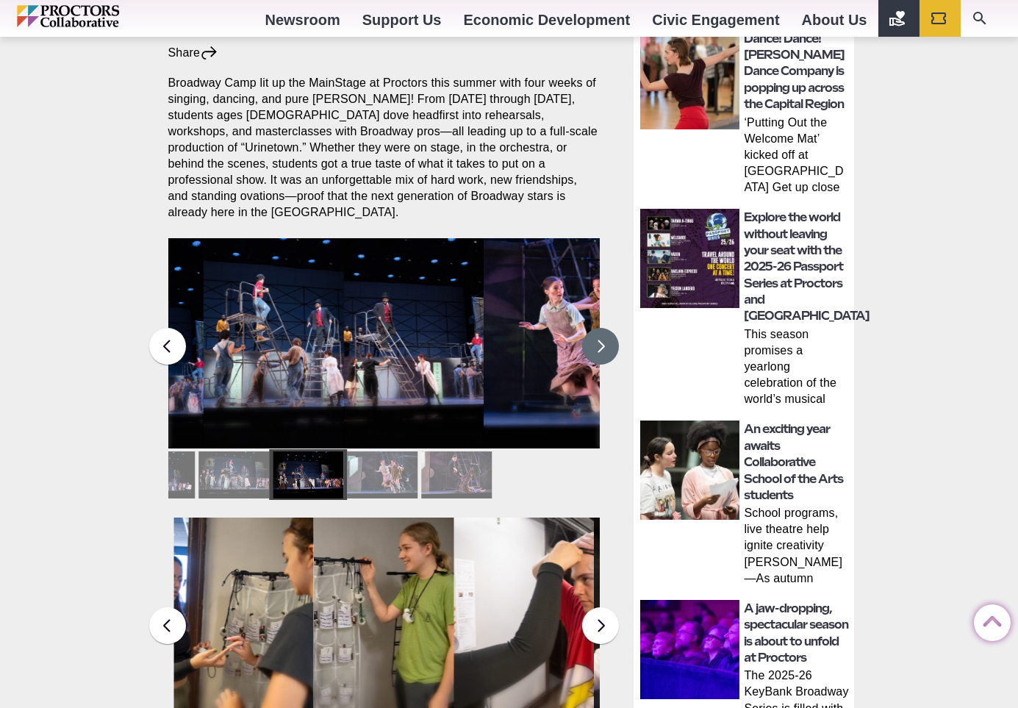
click at [603, 339] on button at bounding box center [600, 346] width 37 height 37
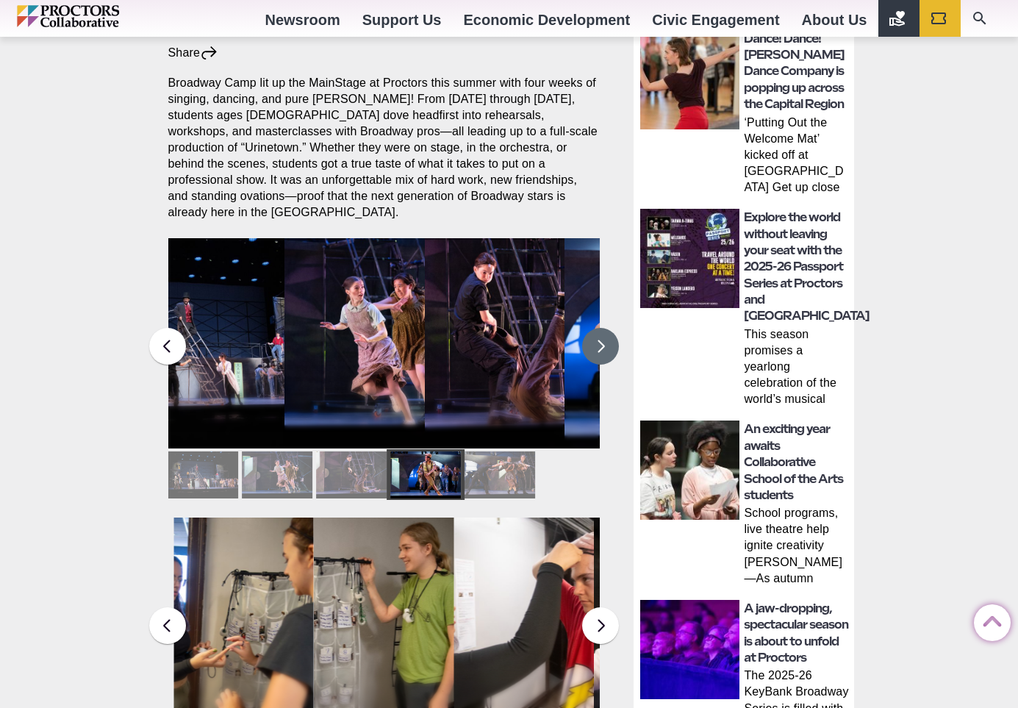
click at [603, 339] on button at bounding box center [600, 346] width 37 height 37
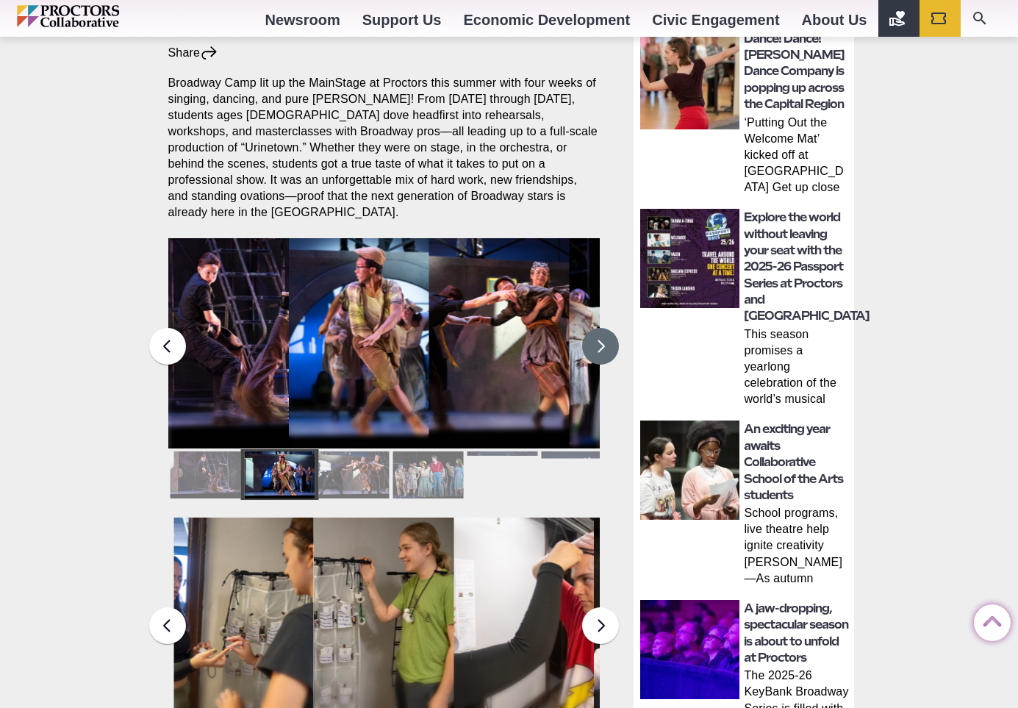
click at [603, 339] on button at bounding box center [600, 346] width 37 height 37
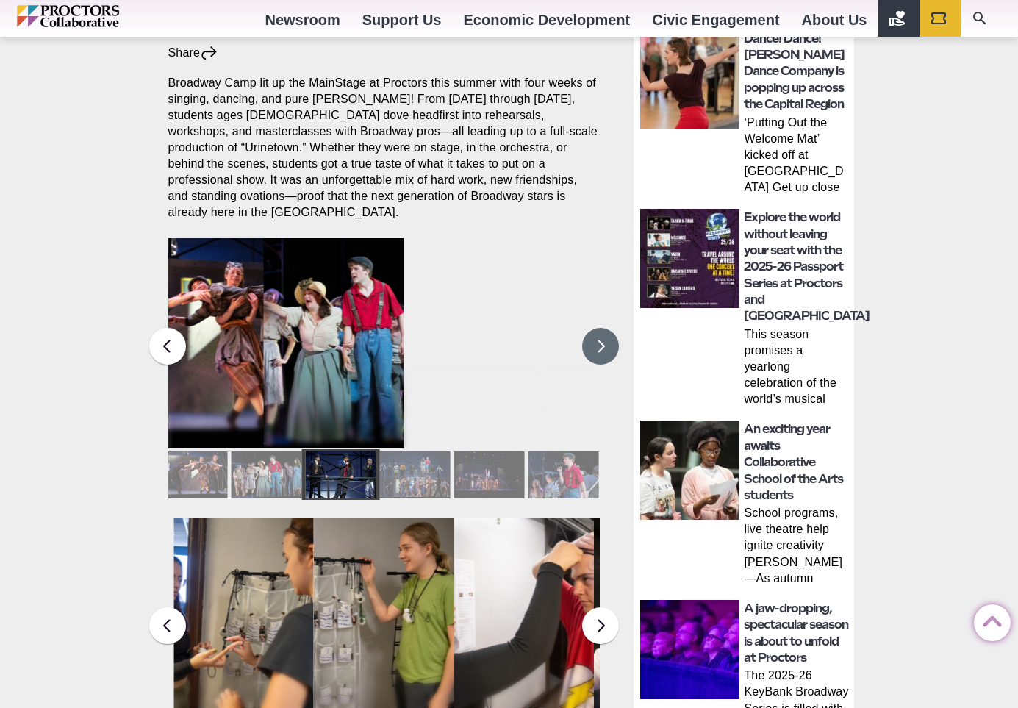
click at [603, 339] on button at bounding box center [600, 346] width 37 height 37
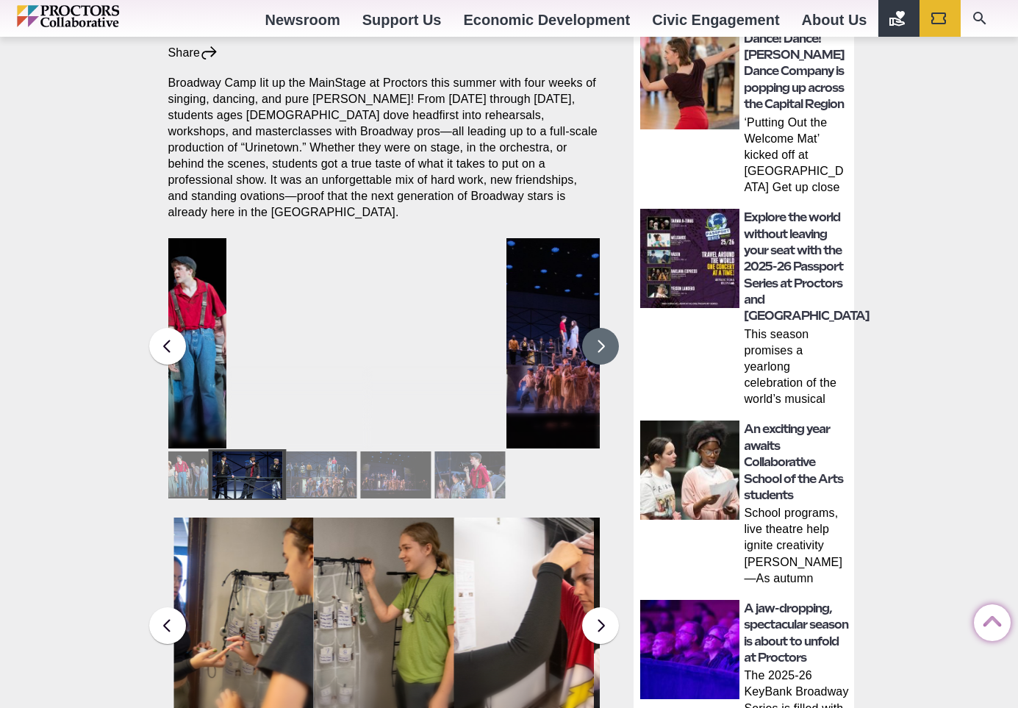
click at [603, 339] on button at bounding box center [600, 346] width 37 height 37
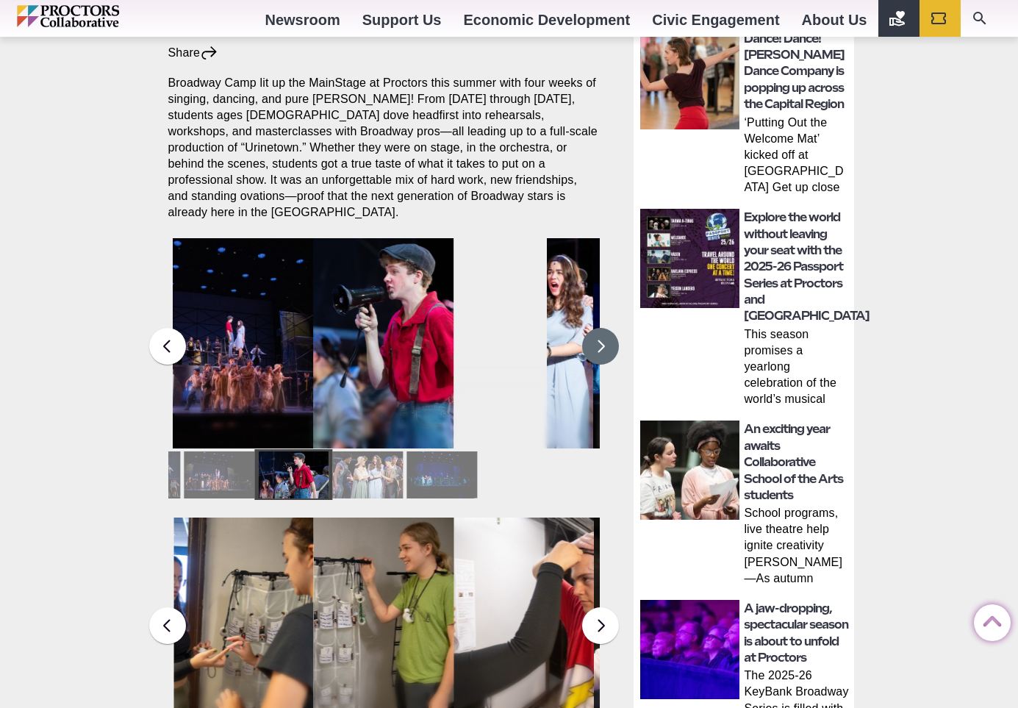
click at [603, 339] on button at bounding box center [600, 346] width 37 height 37
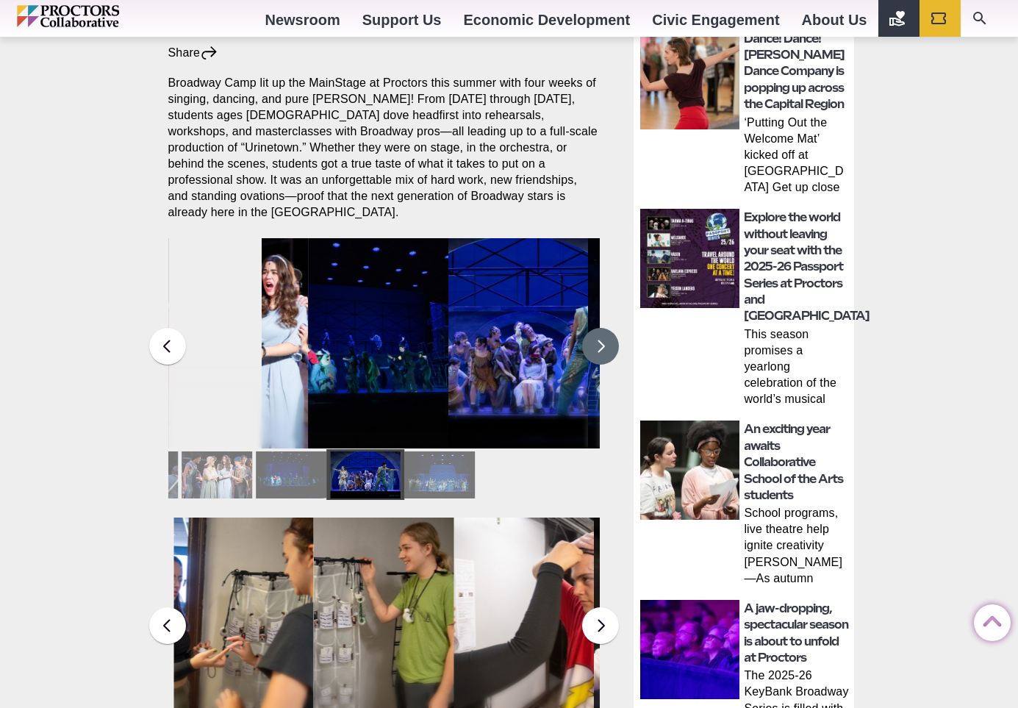
click at [603, 339] on button at bounding box center [600, 346] width 37 height 37
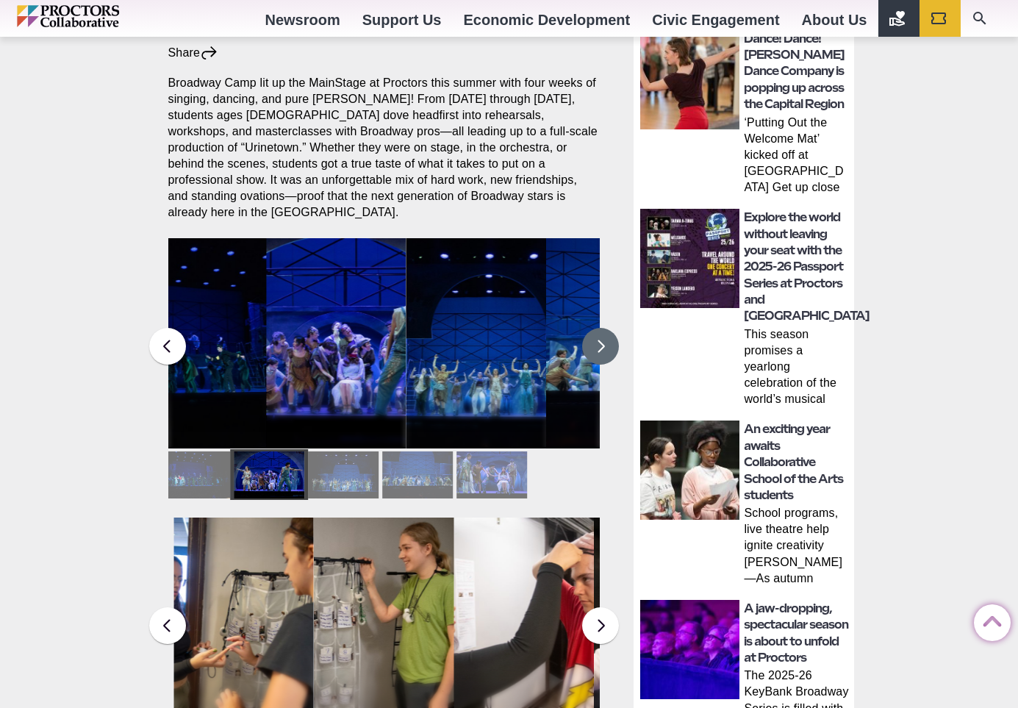
click at [603, 339] on button at bounding box center [600, 346] width 37 height 37
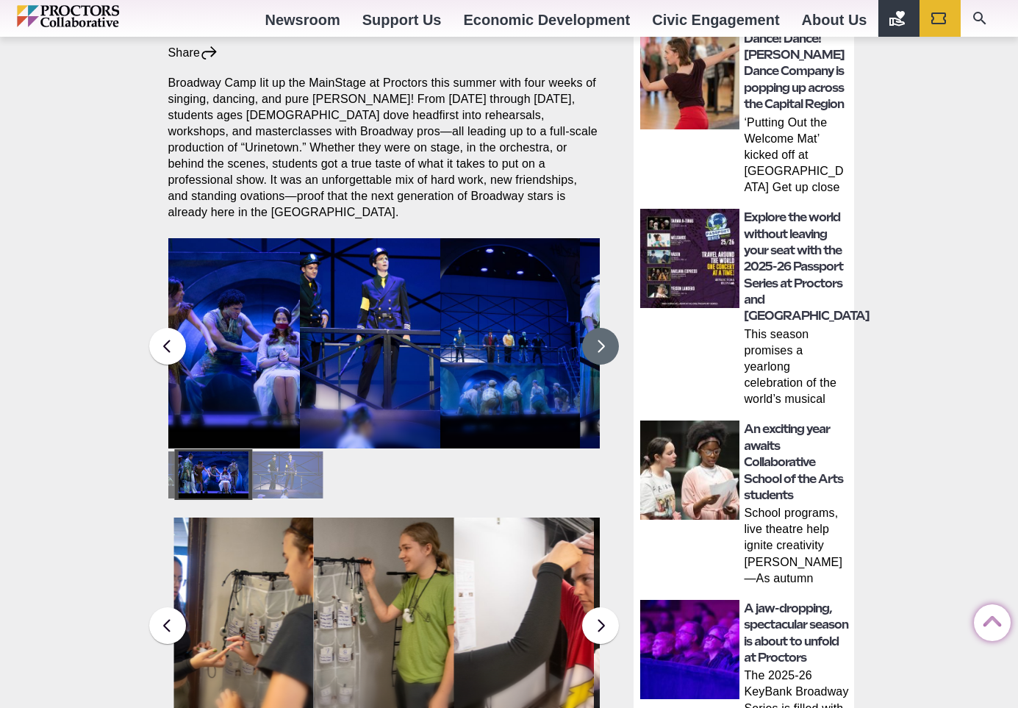
click at [603, 339] on button at bounding box center [600, 346] width 37 height 37
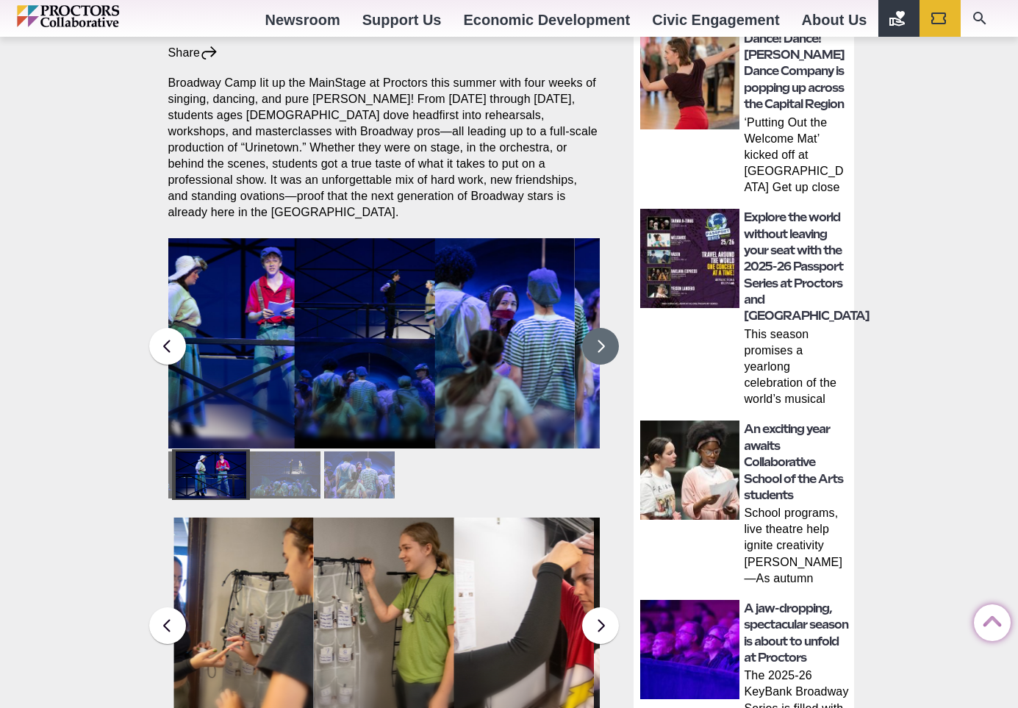
click at [603, 339] on button at bounding box center [600, 346] width 37 height 37
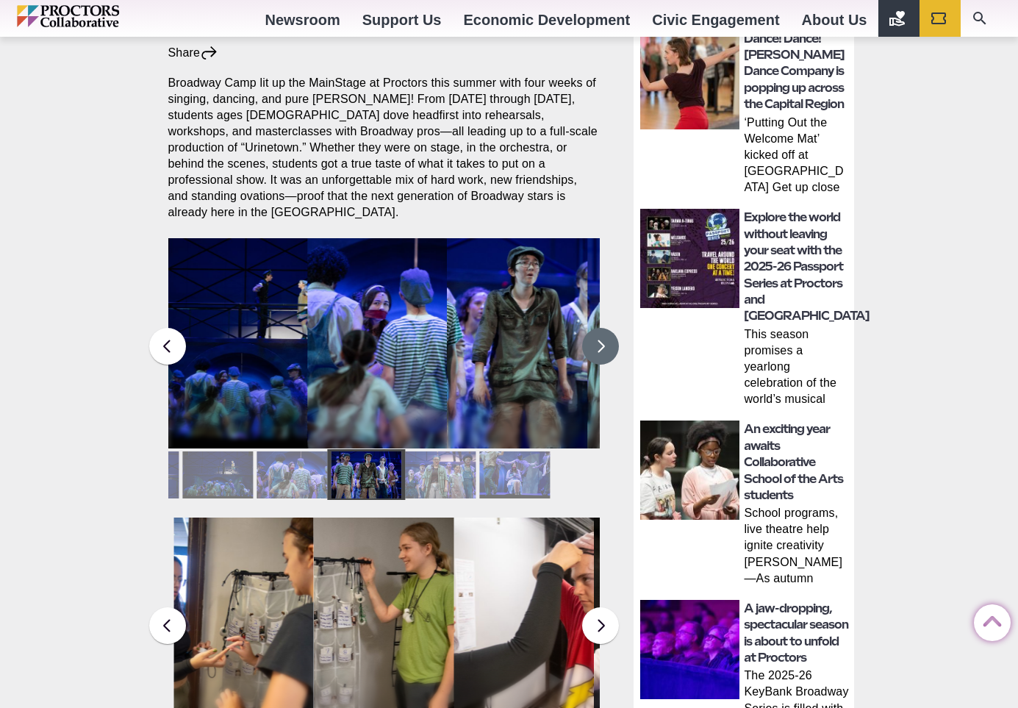
click at [603, 339] on button at bounding box center [600, 346] width 37 height 37
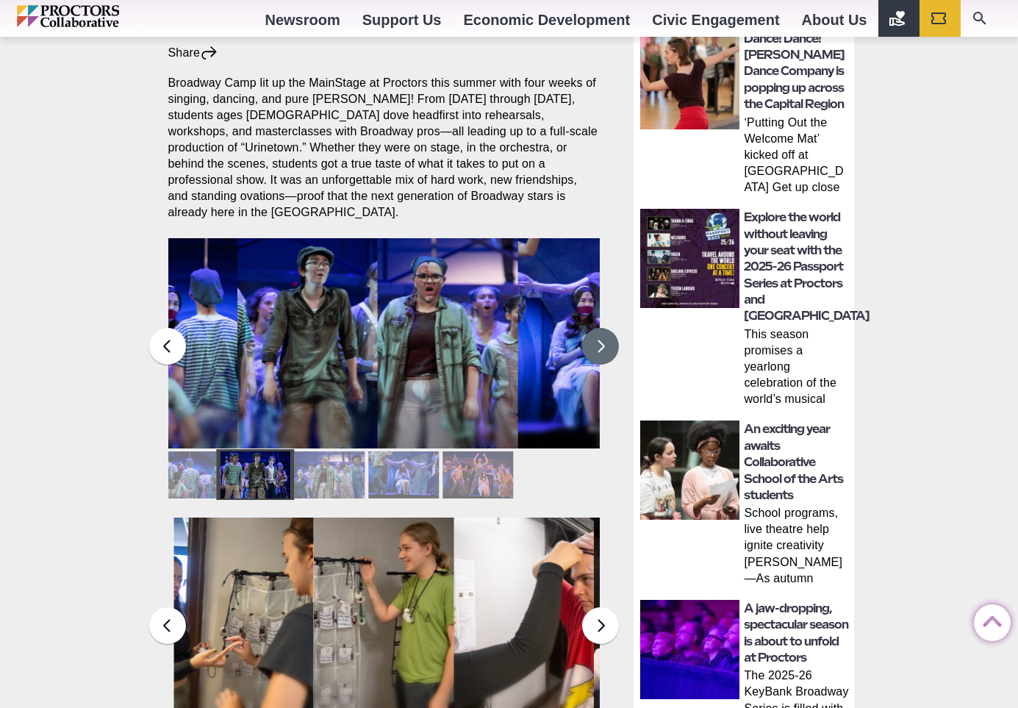
click at [603, 339] on button at bounding box center [600, 346] width 37 height 37
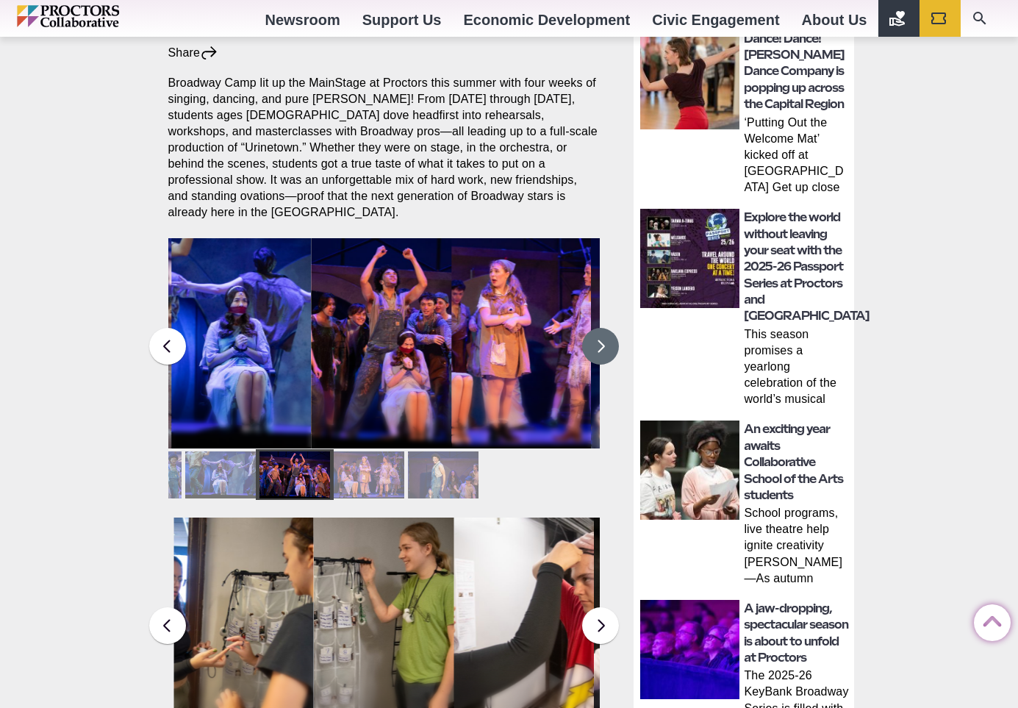
click at [603, 339] on button at bounding box center [600, 346] width 37 height 37
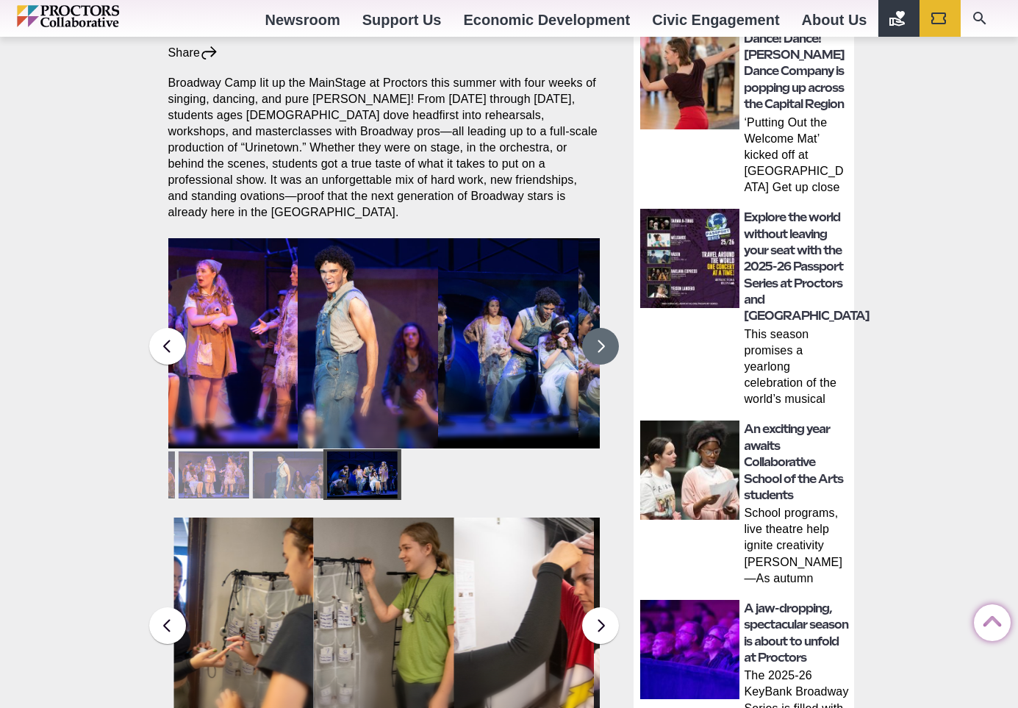
click at [603, 339] on button at bounding box center [600, 346] width 37 height 37
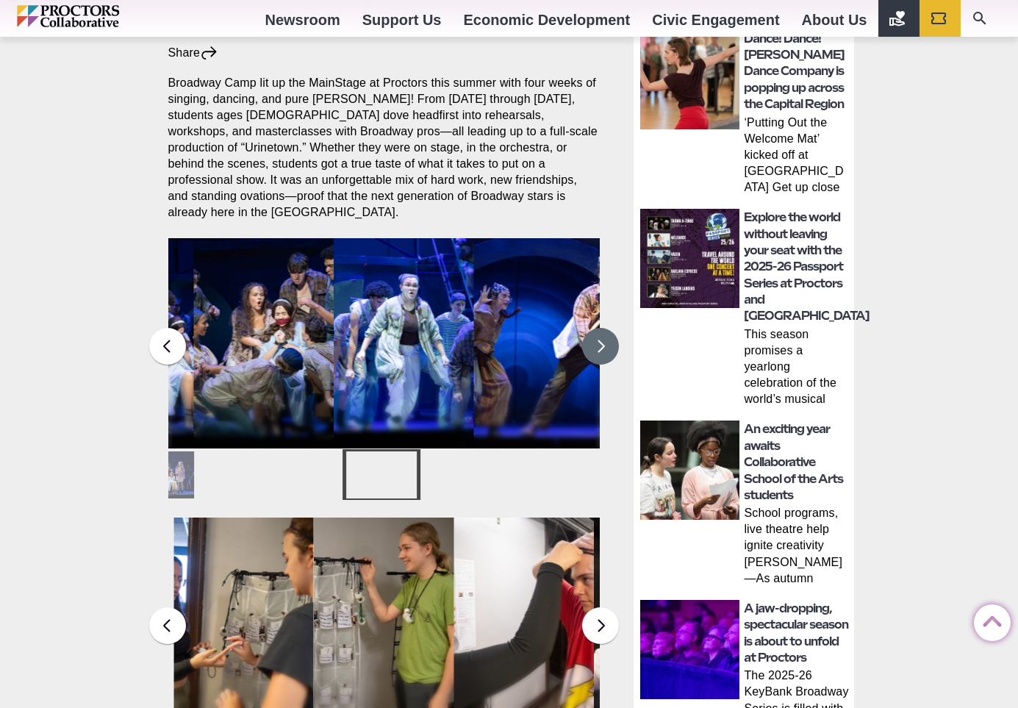
click at [603, 339] on button at bounding box center [600, 346] width 37 height 37
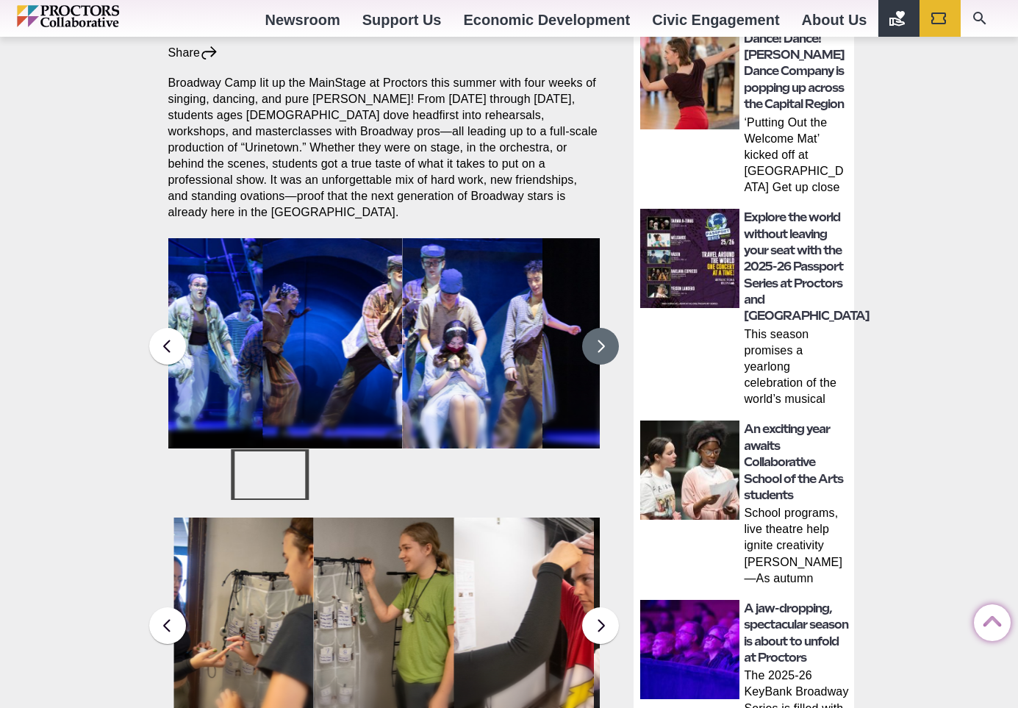
click at [603, 339] on button at bounding box center [600, 346] width 37 height 37
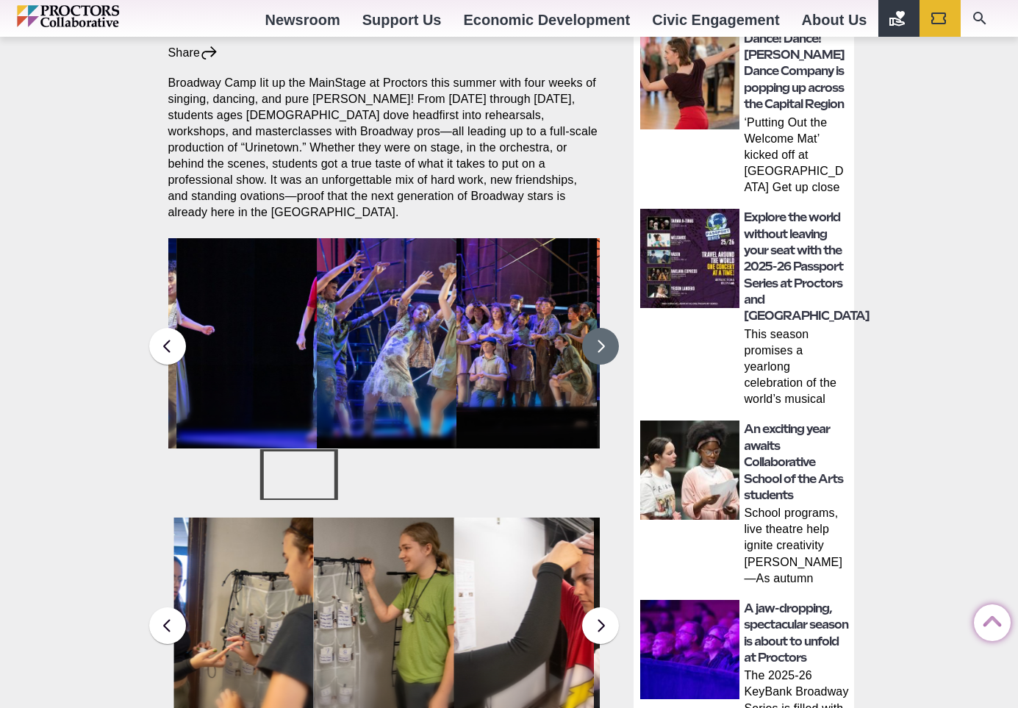
click at [603, 339] on button at bounding box center [600, 346] width 37 height 37
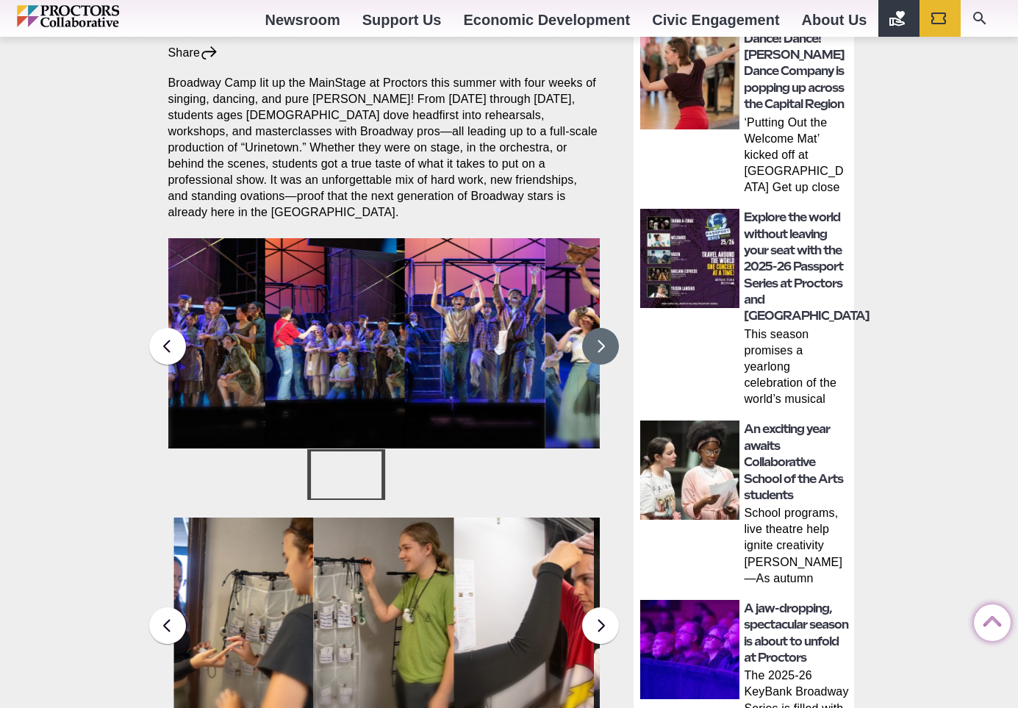
click at [603, 339] on button at bounding box center [600, 346] width 37 height 37
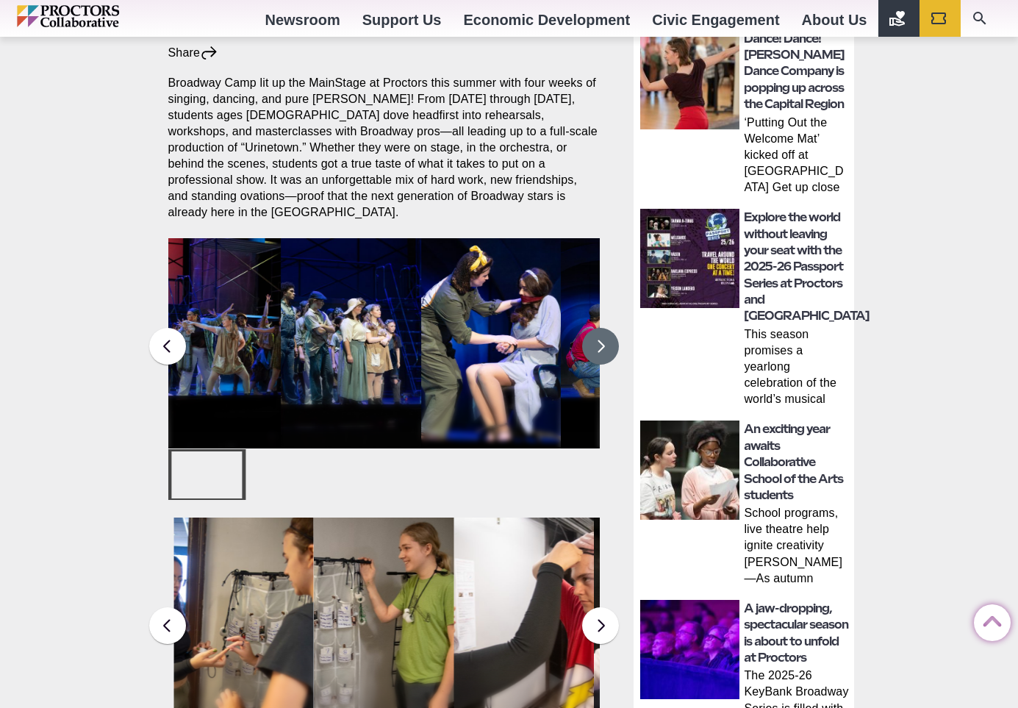
click at [362, 470] on div at bounding box center [355, 474] width 71 height 47
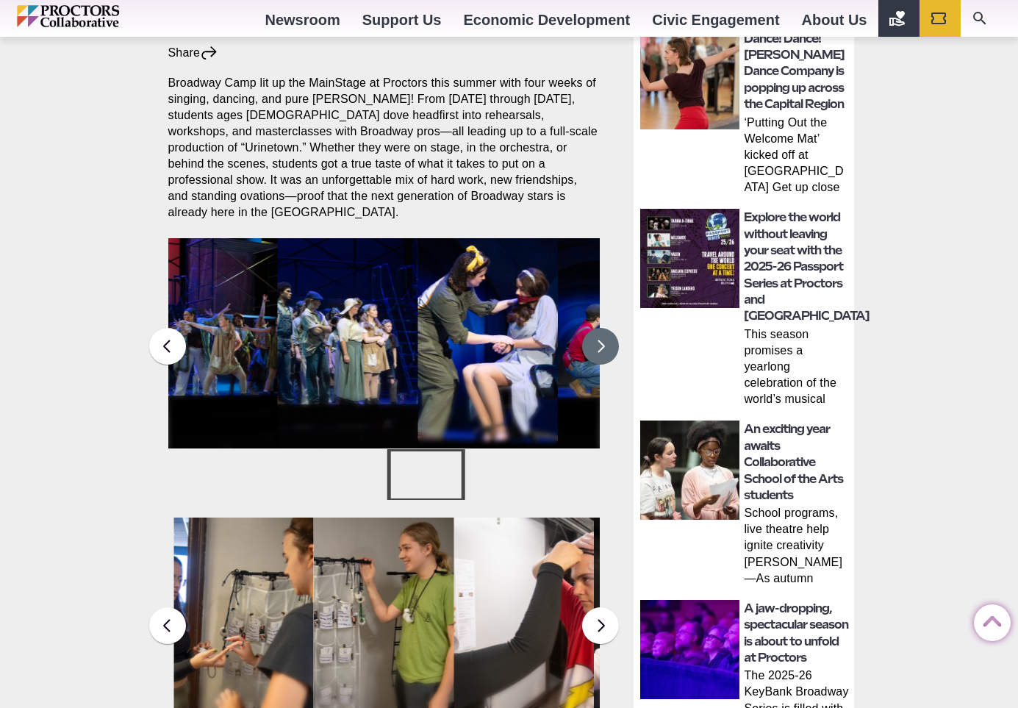
click at [403, 456] on div at bounding box center [426, 474] width 71 height 47
click at [415, 453] on div at bounding box center [427, 474] width 71 height 47
click at [434, 461] on div at bounding box center [427, 474] width 71 height 47
click at [309, 321] on figcaption "Students in the Collaborative School of the Arts Broadway Camp perform during a…" at bounding box center [347, 373] width 140 height 151
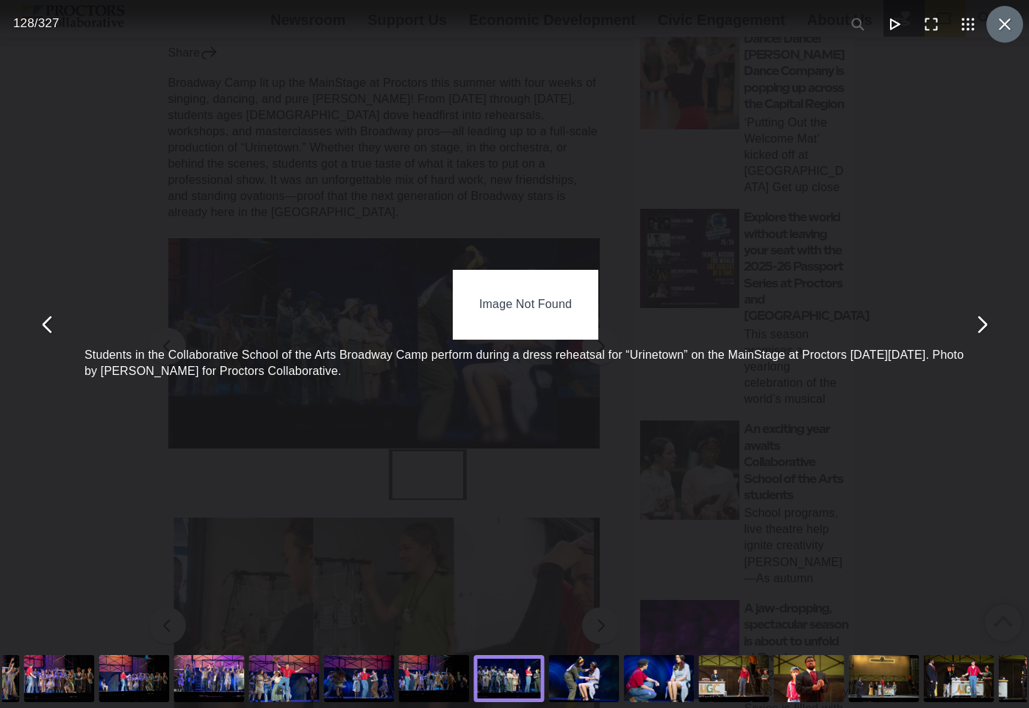
click at [998, 27] on button "You can close this modal content with the ESC key" at bounding box center [1004, 24] width 37 height 37
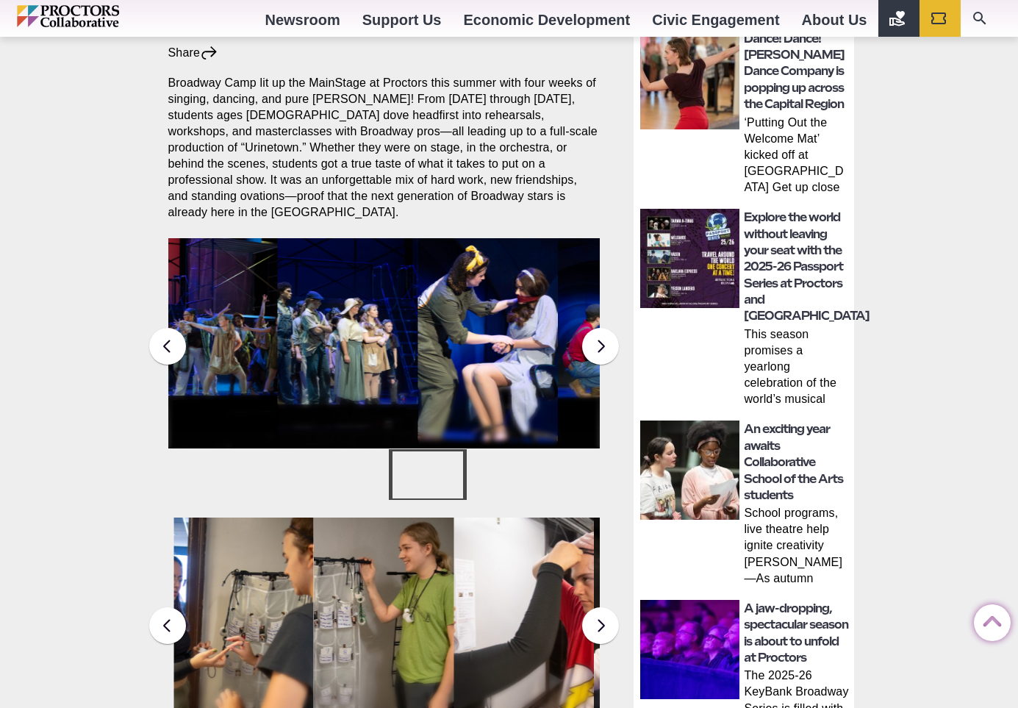
click at [446, 347] on figcaption "Students in the Collaborative School of the Arts Broadway Camp perform during a…" at bounding box center [487, 373] width 140 height 151
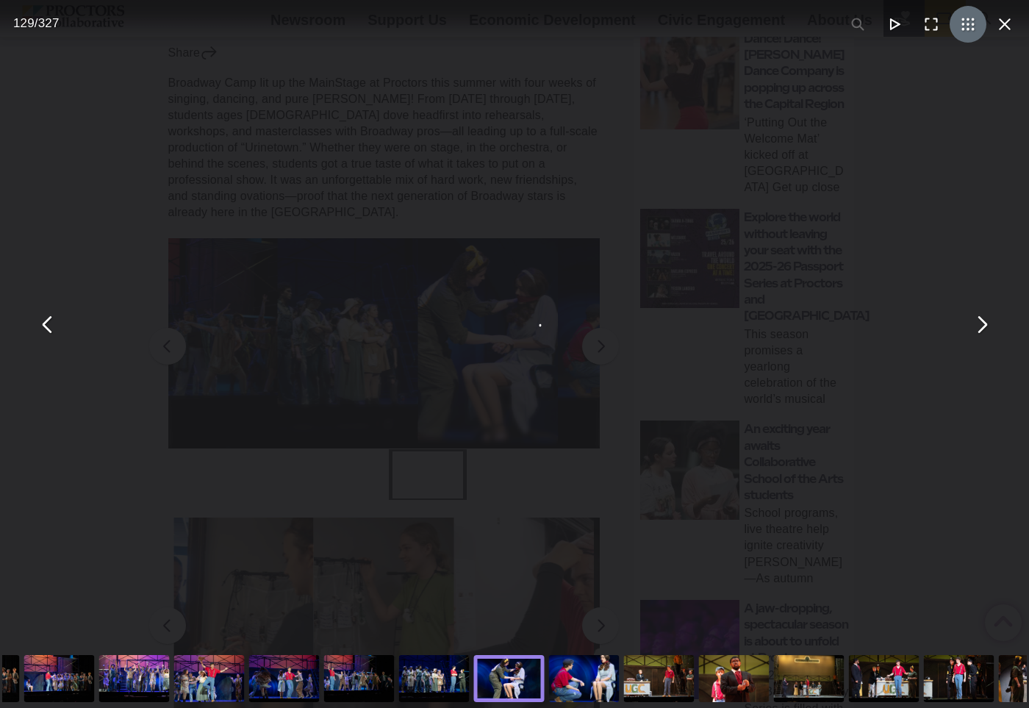
click at [955, 26] on button "You can close this modal content with the ESC key" at bounding box center [968, 24] width 37 height 37
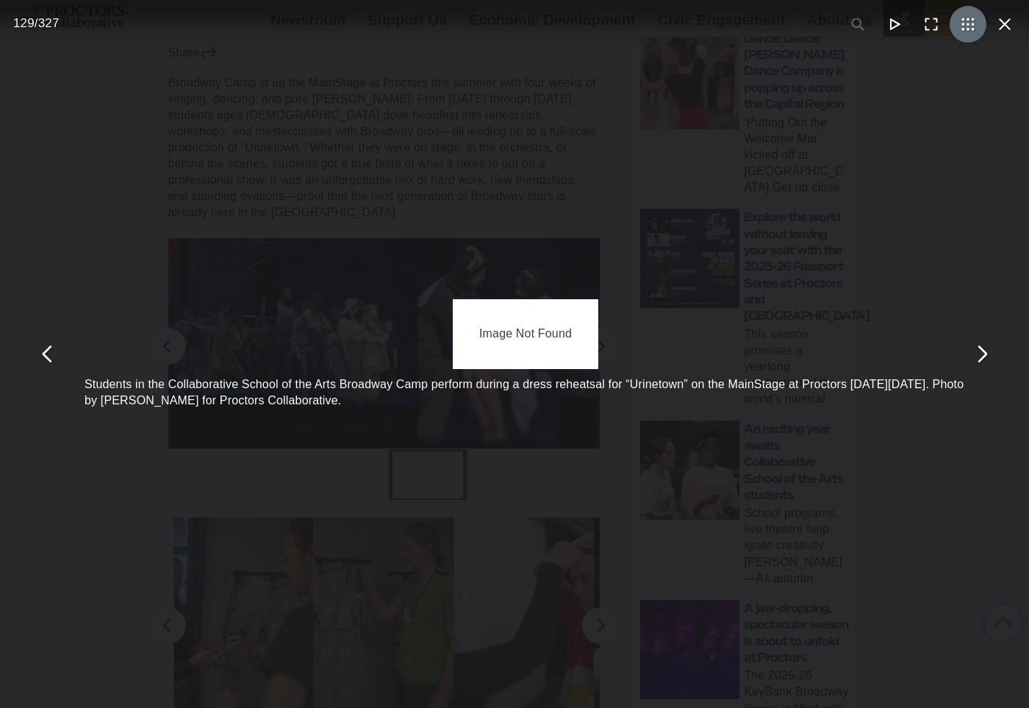
click at [953, 34] on button "You can close this modal content with the ESC key" at bounding box center [968, 24] width 37 height 37
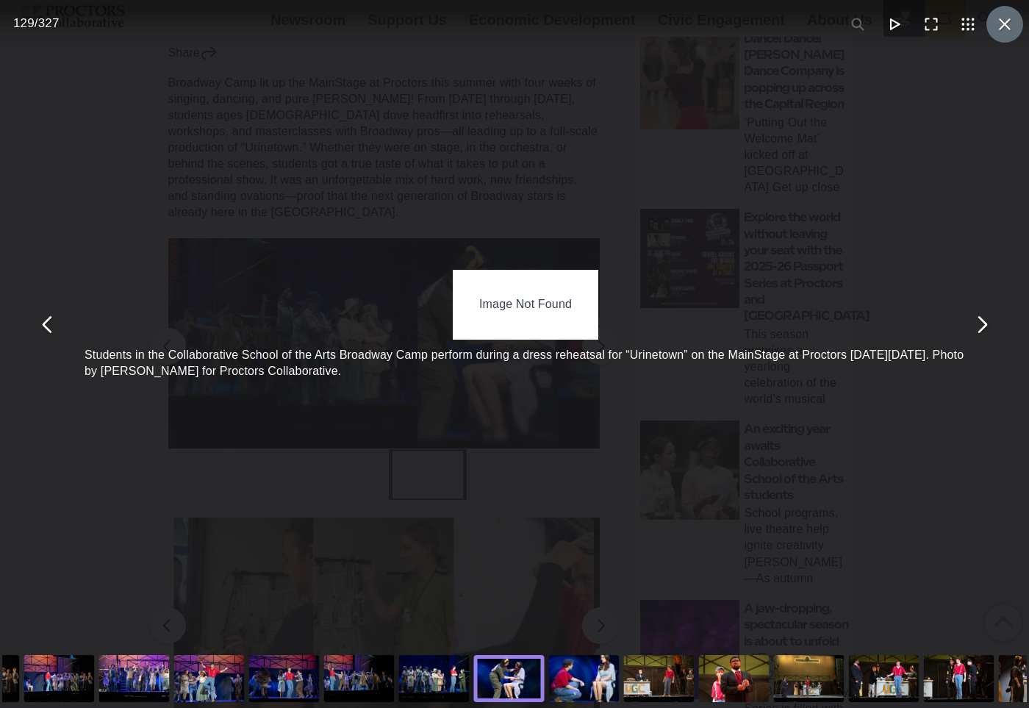
click at [1000, 23] on button "You can close this modal content with the ESC key" at bounding box center [1004, 24] width 37 height 37
